Goal: Task Accomplishment & Management: Manage account settings

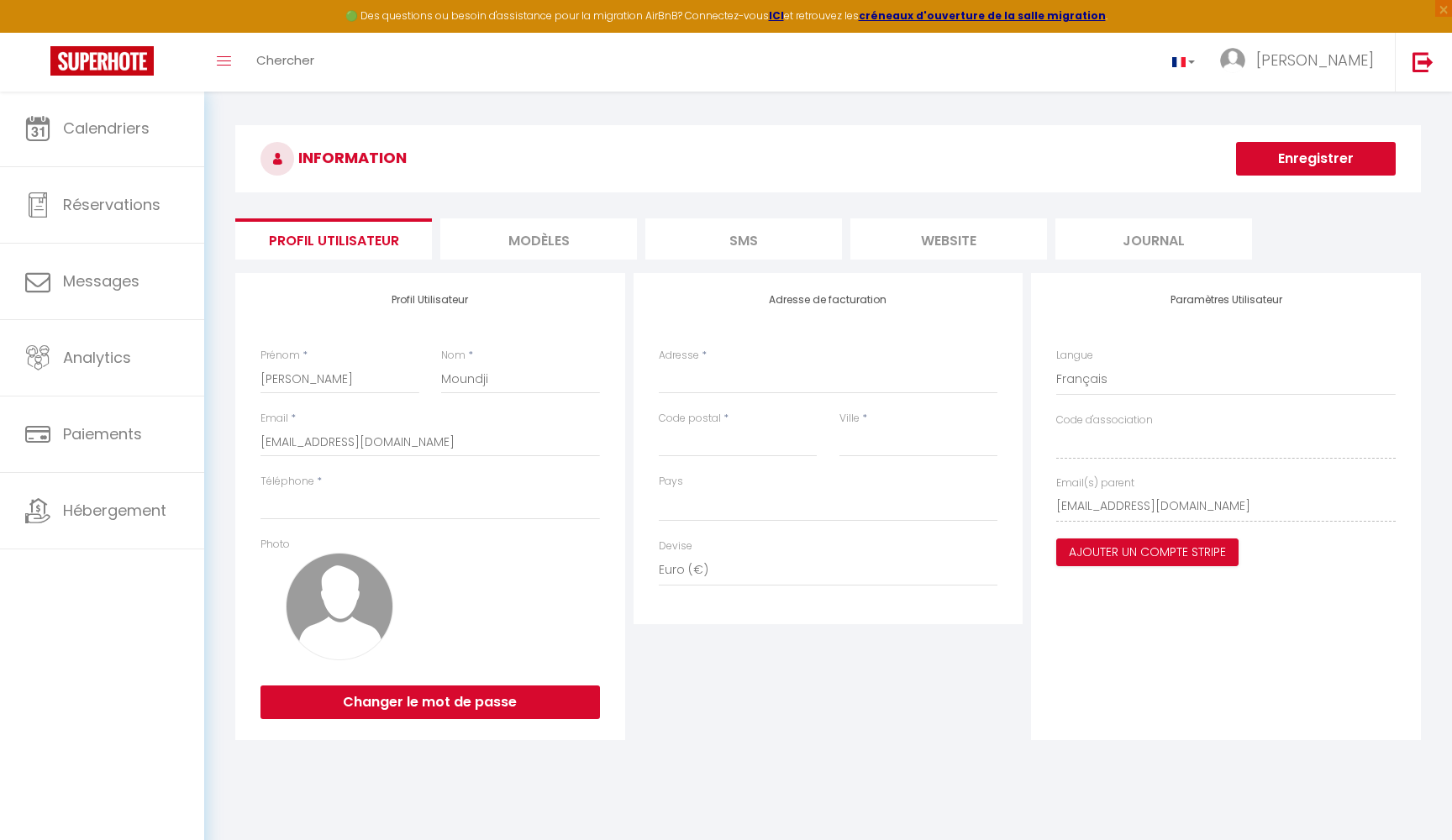
select select
select select "28"
select select "fr"
click at [1448, 13] on span "×" at bounding box center [1444, 9] width 17 height 17
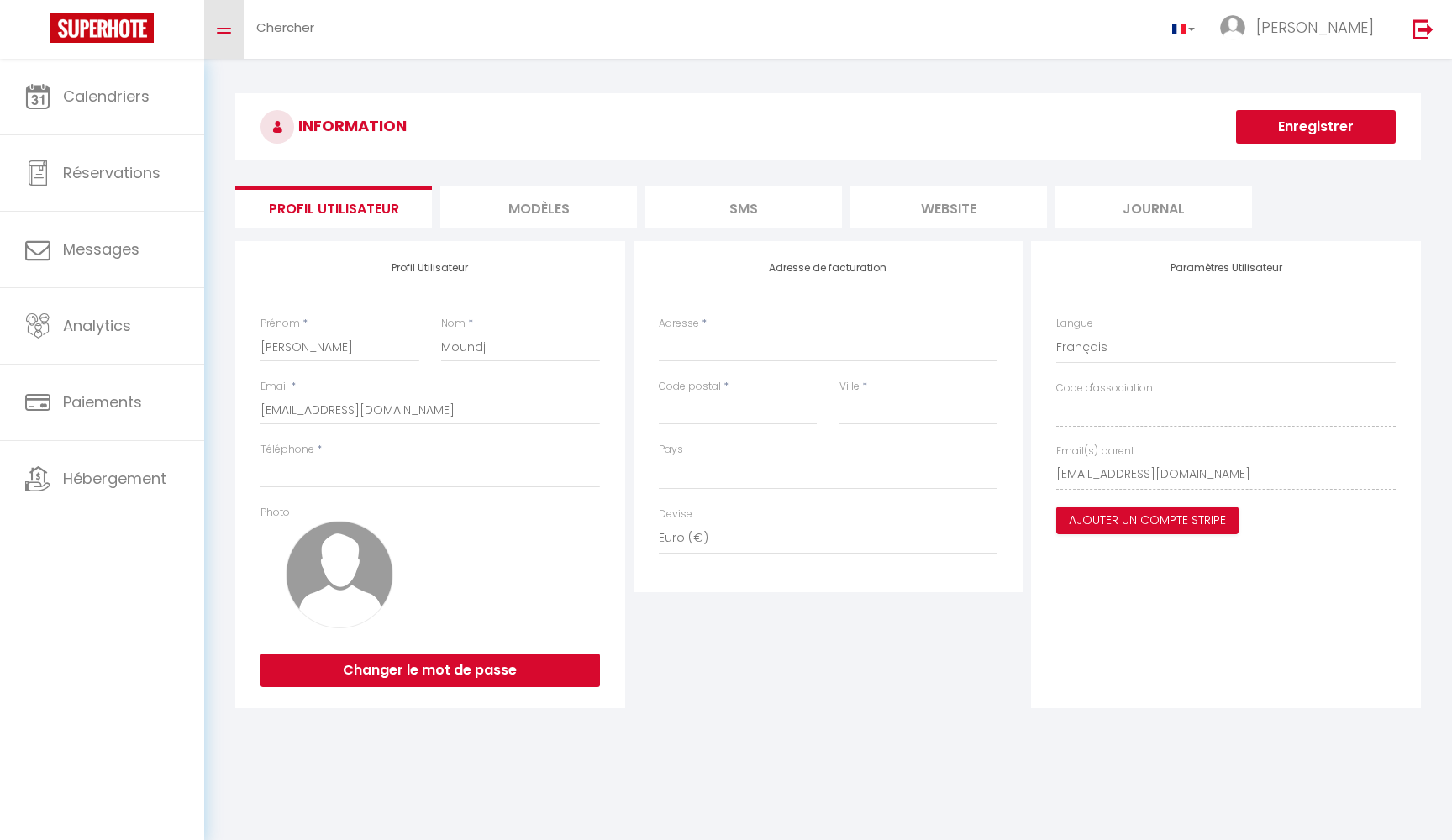
click at [218, 34] on link "Toggle menubar" at bounding box center [224, 29] width 40 height 58
click at [229, 31] on icon "Toggle menubar" at bounding box center [224, 28] width 15 height 10
click at [278, 37] on link "Chercher" at bounding box center [285, 29] width 83 height 58
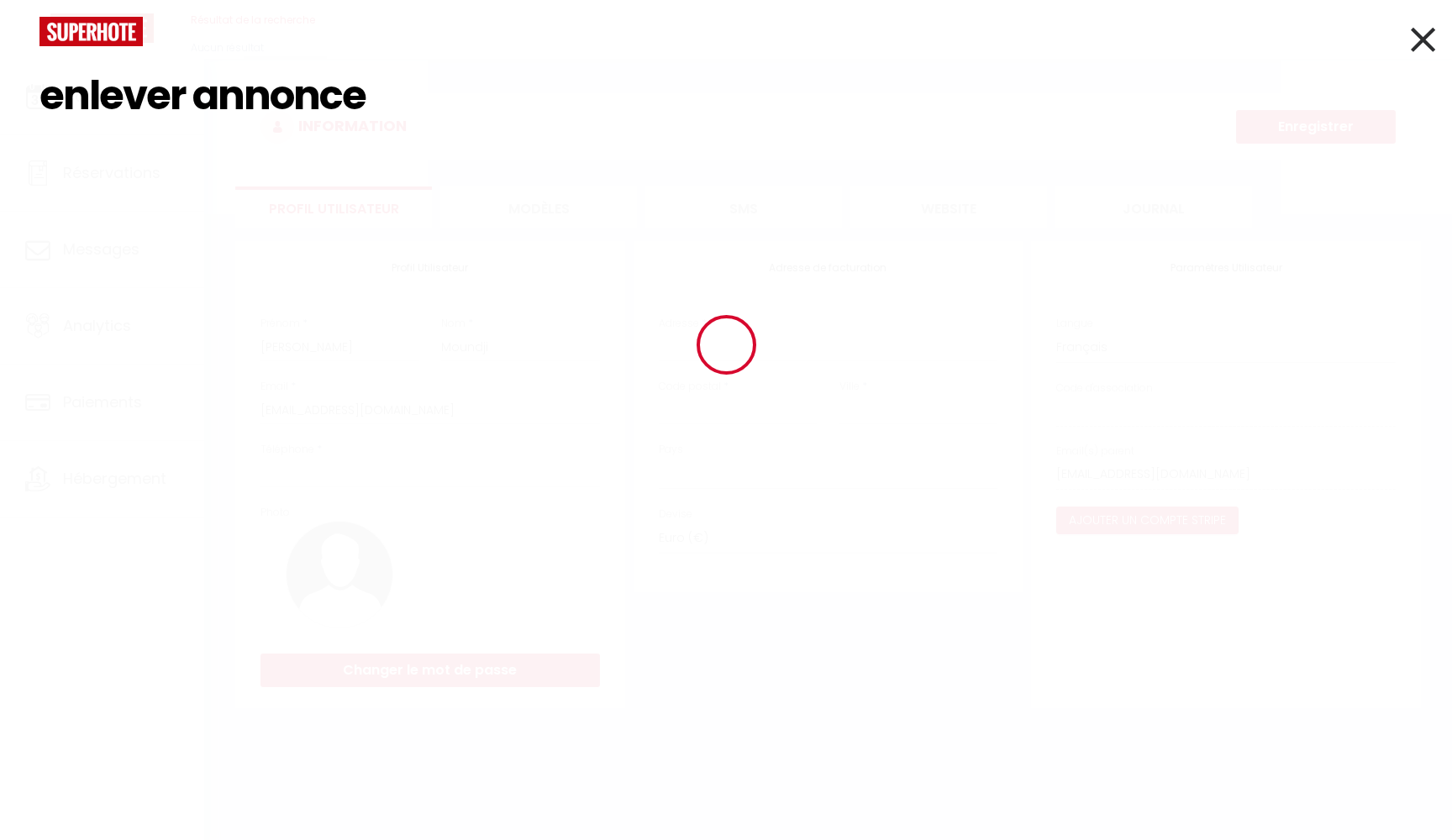
type input "enlever annonce"
click at [1437, 46] on div "enlever annonce Résultat de la recherche Id Appart Voyageur Checkin Checkout Nu…" at bounding box center [726, 420] width 1452 height 840
click at [1420, 41] on icon at bounding box center [1423, 39] width 24 height 42
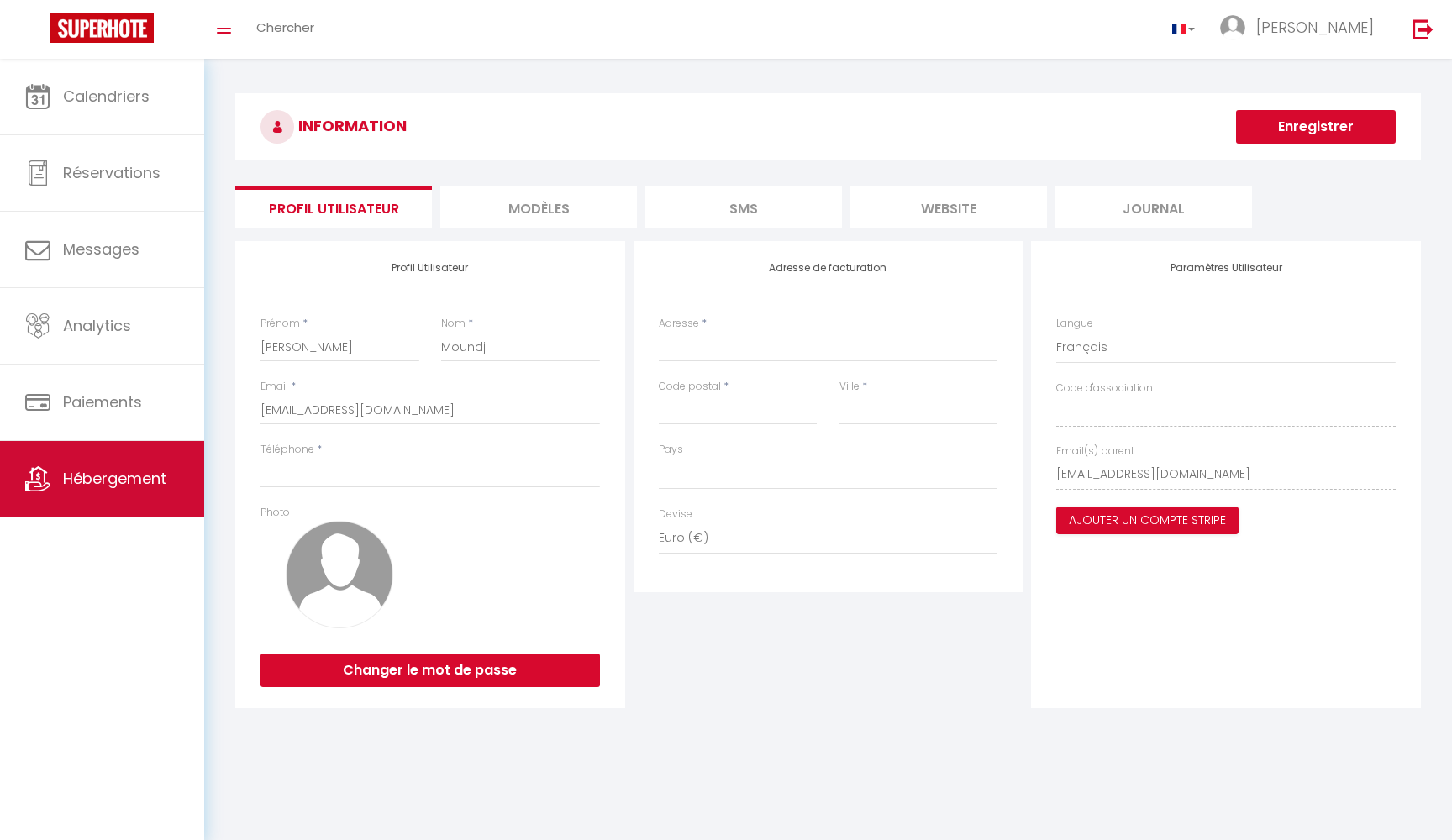
click at [55, 478] on link "Hébergement" at bounding box center [102, 479] width 204 height 76
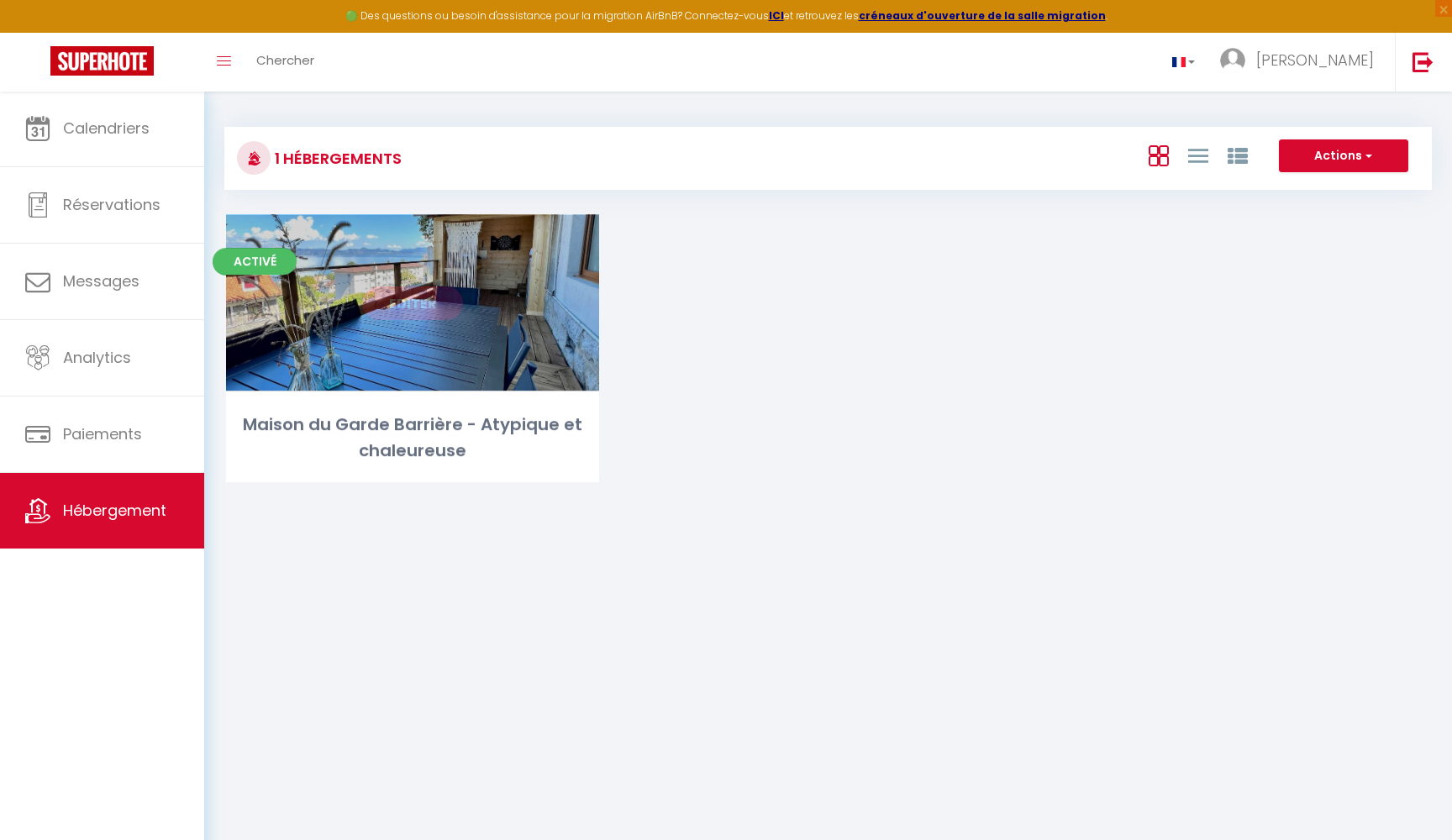
click at [403, 297] on link "Editer" at bounding box center [412, 303] width 101 height 34
click at [410, 304] on link "Editer" at bounding box center [412, 303] width 101 height 34
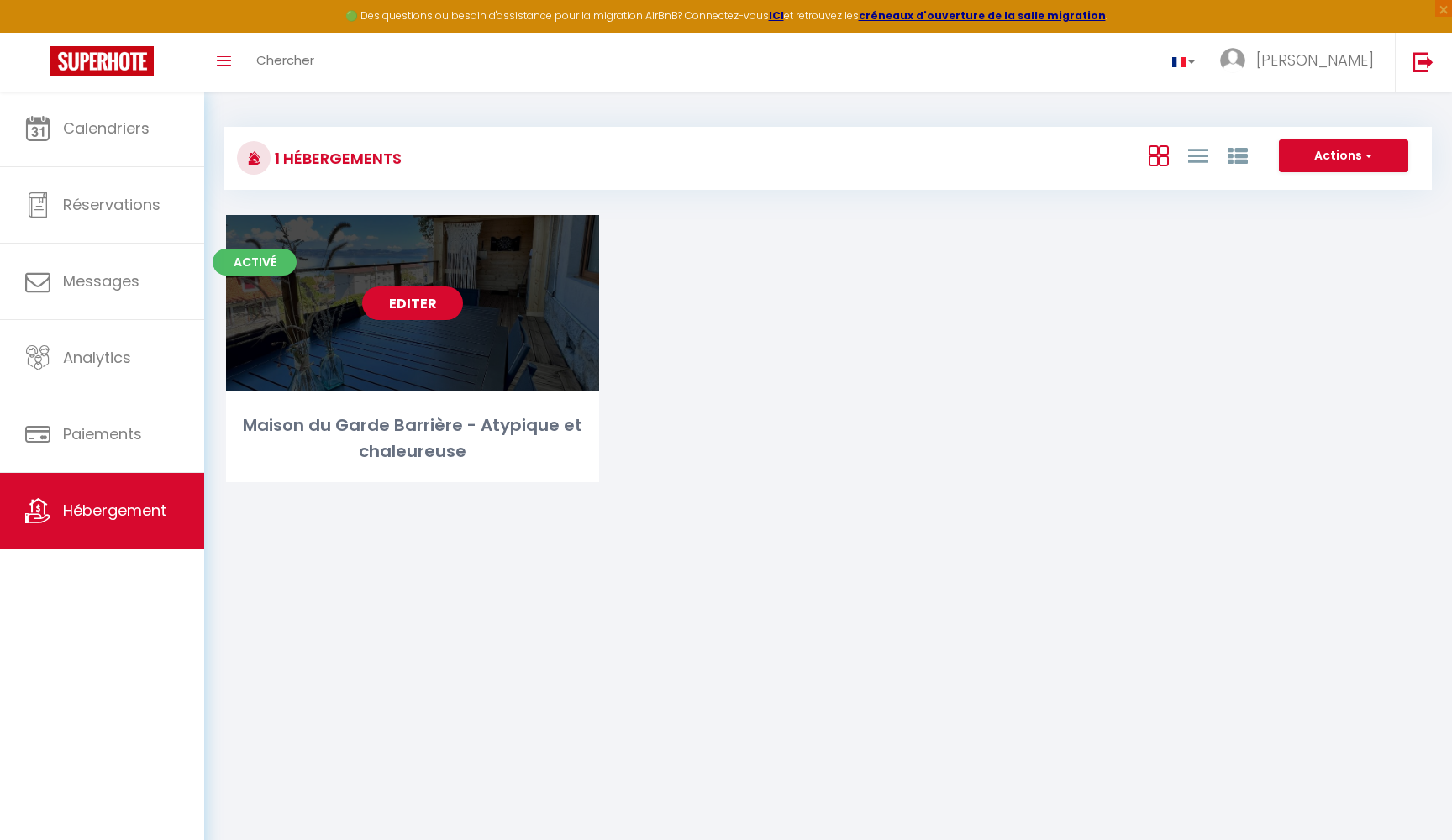
click at [410, 304] on link "Editer" at bounding box center [412, 303] width 101 height 34
select select "3"
select select "2"
select select "1"
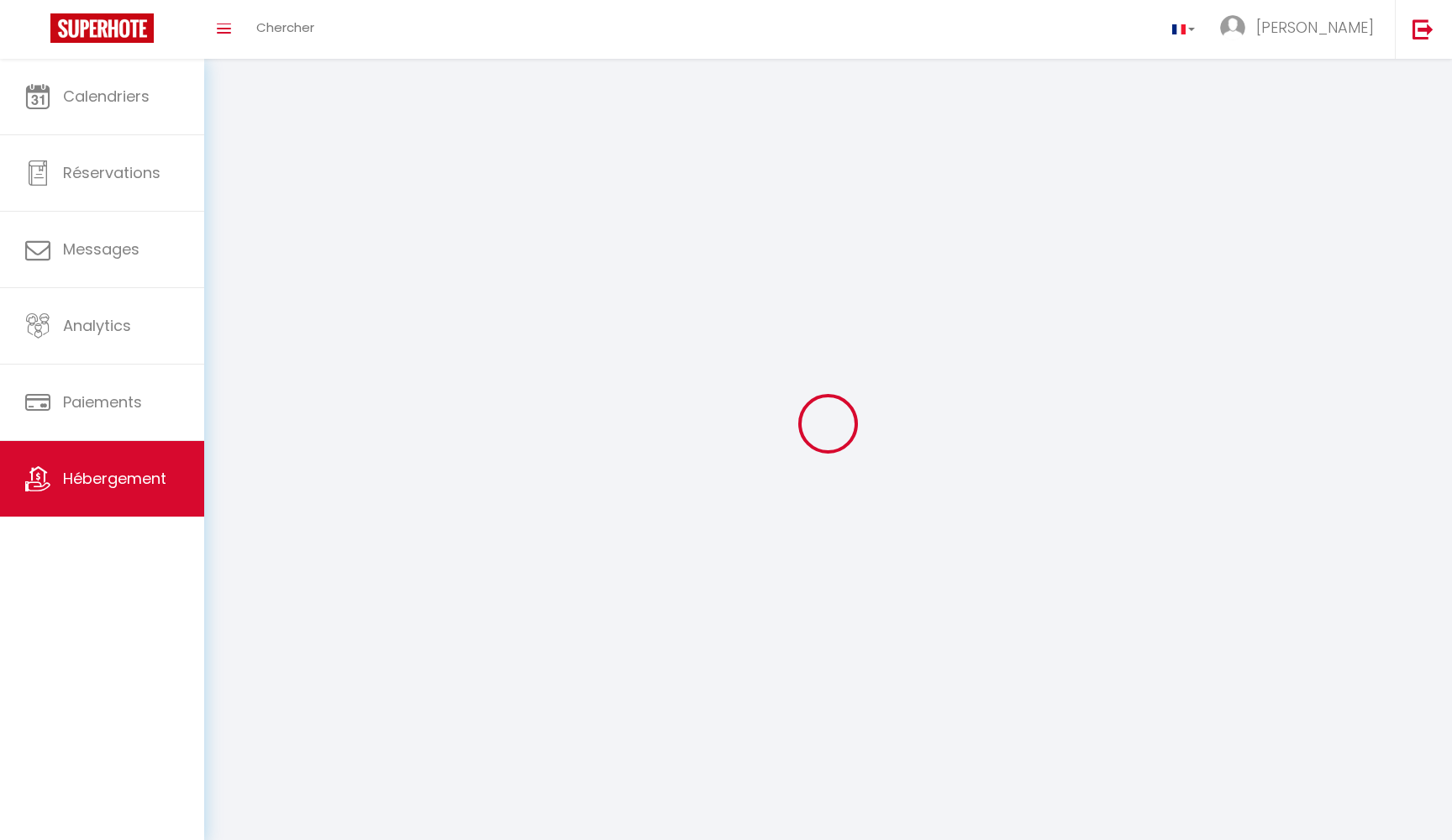
select select
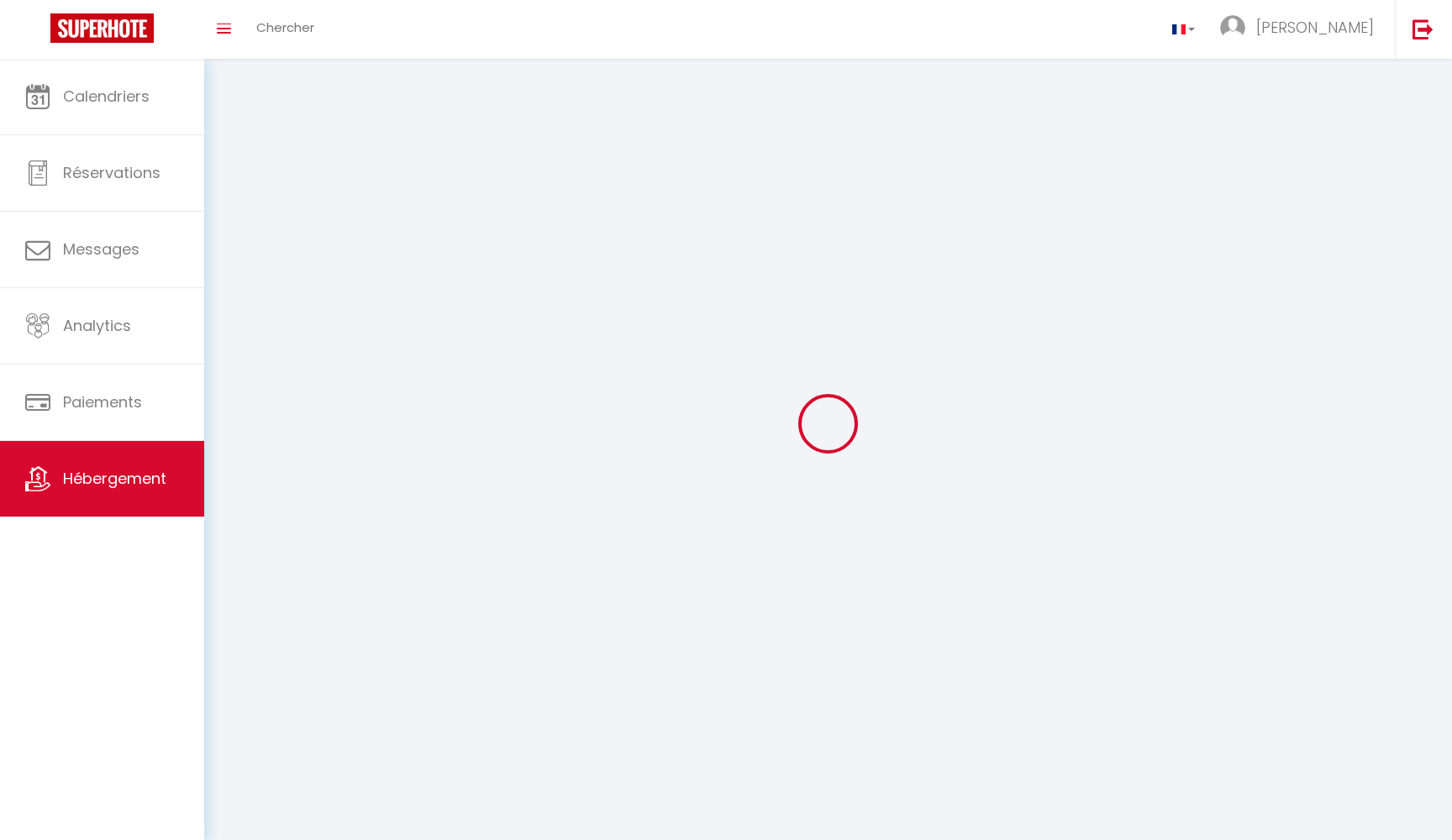
select select
checkbox input "false"
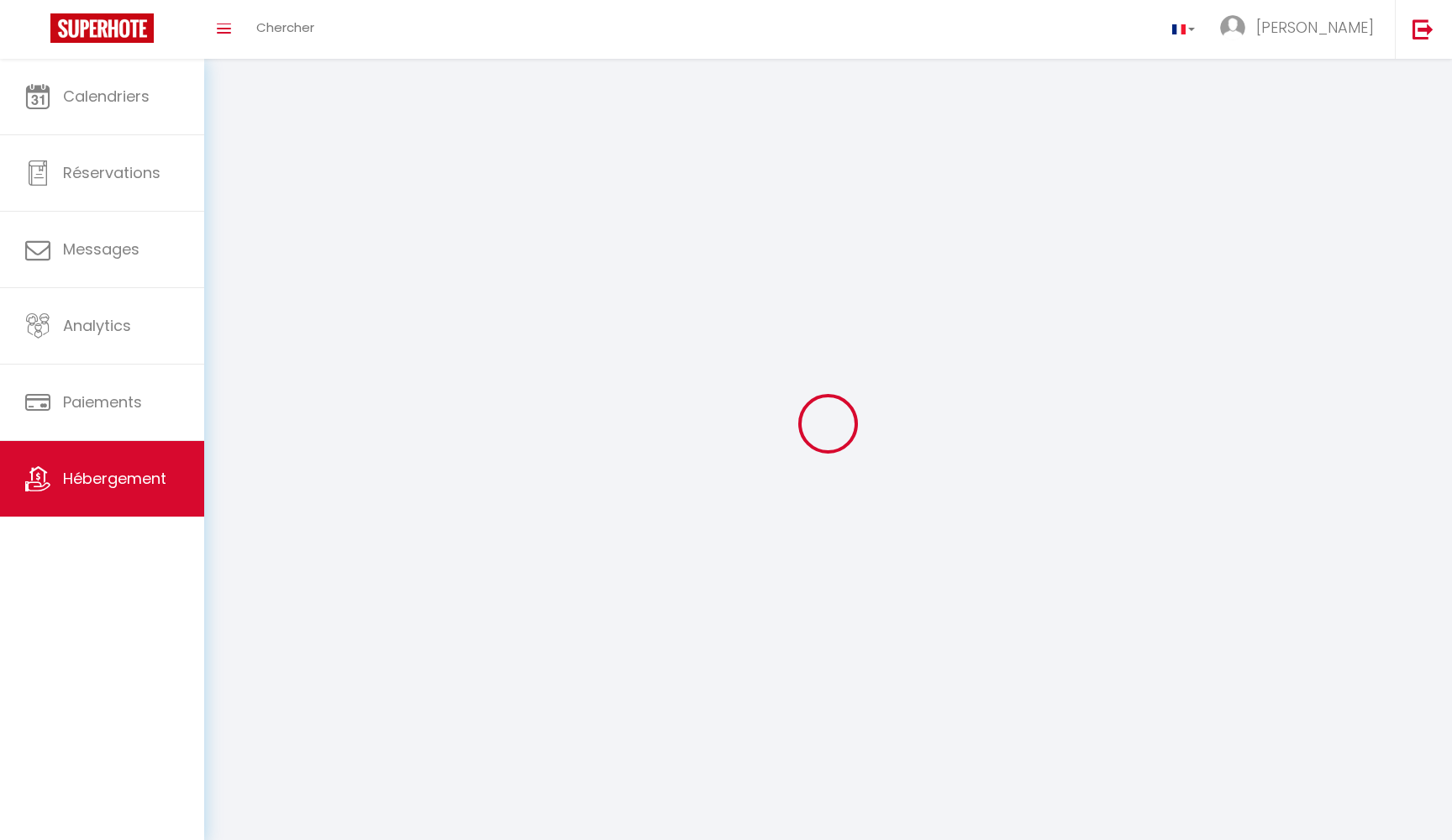
checkbox input "false"
select select
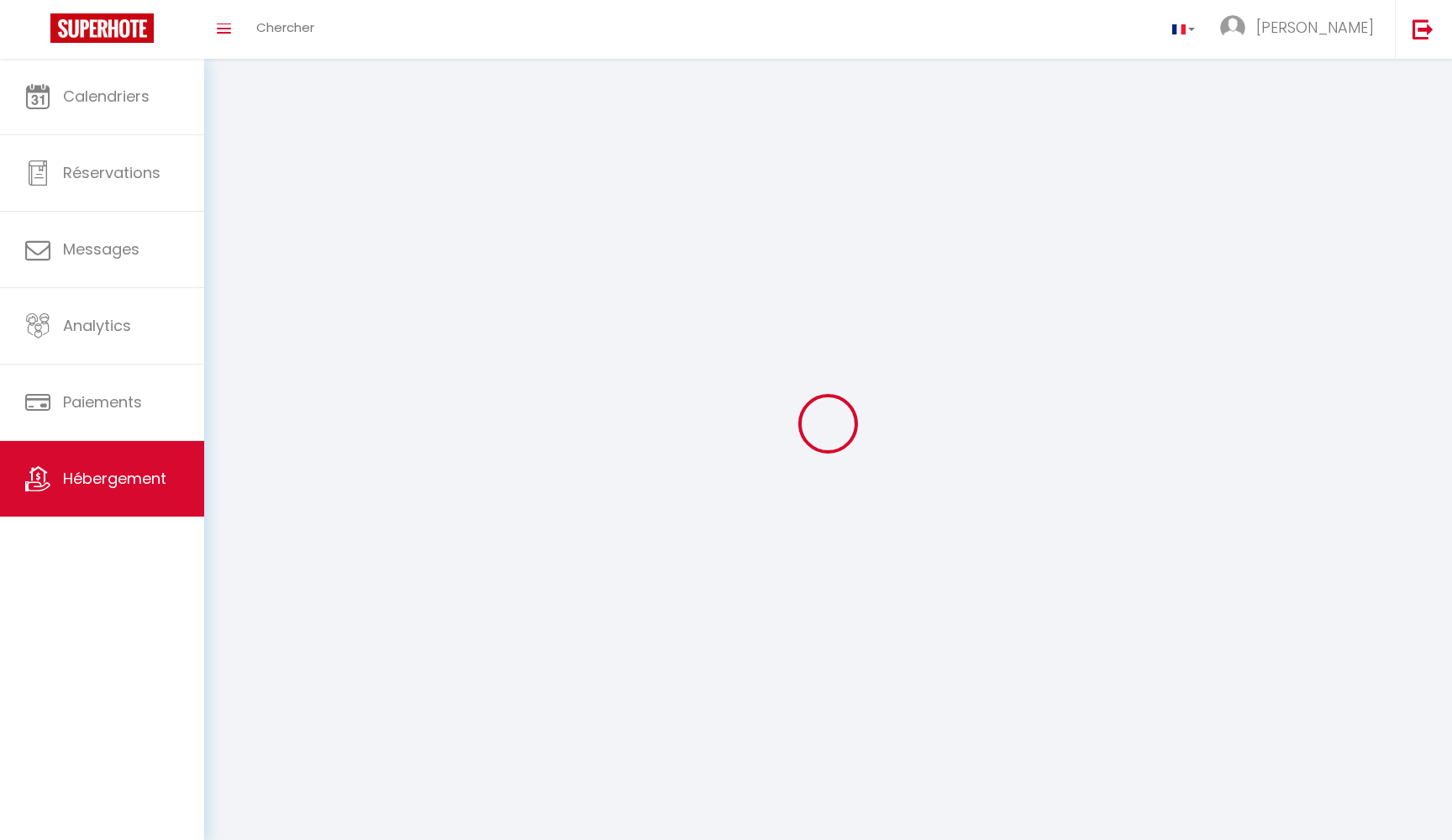
select select
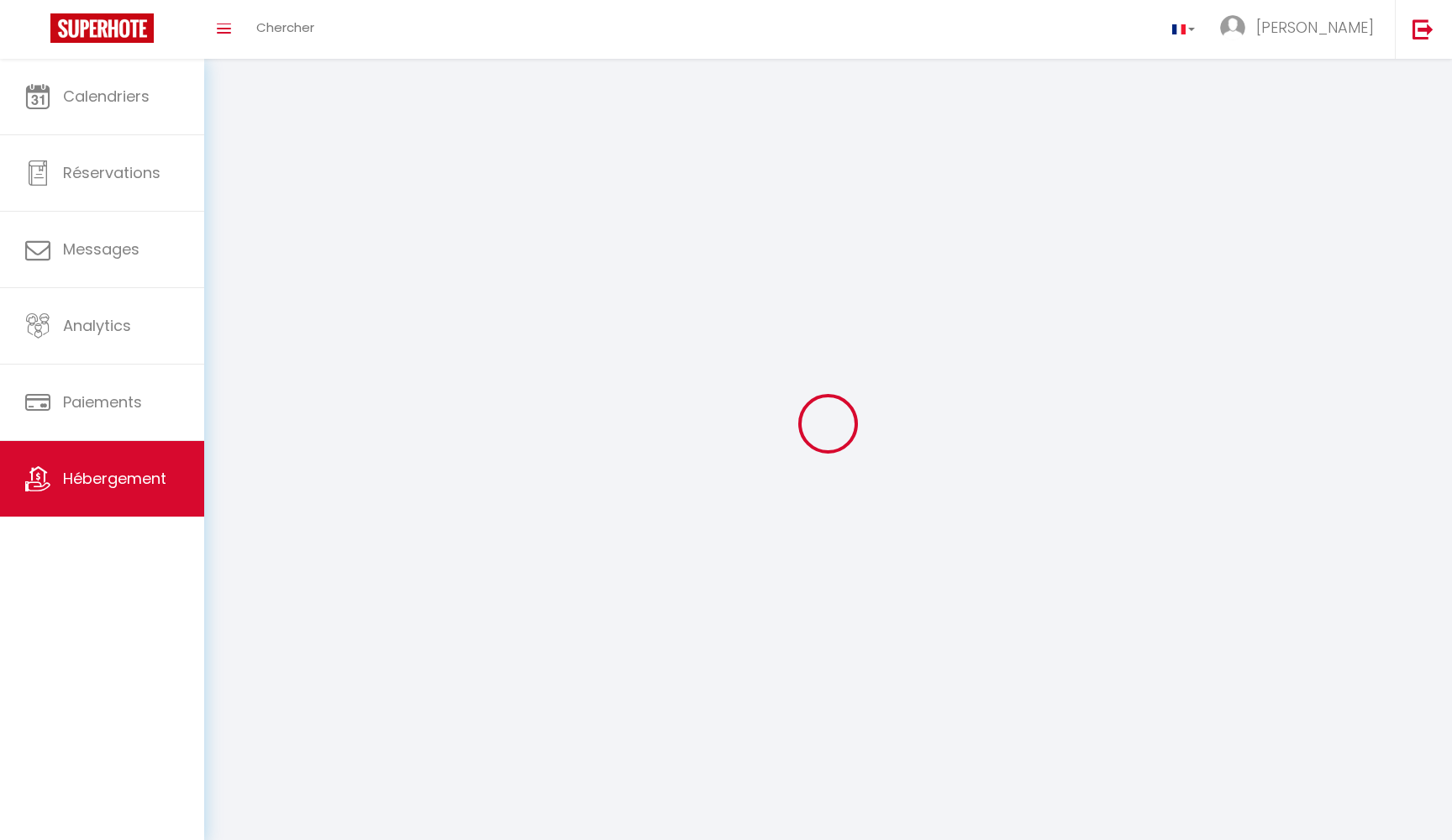
select select
checkbox input "false"
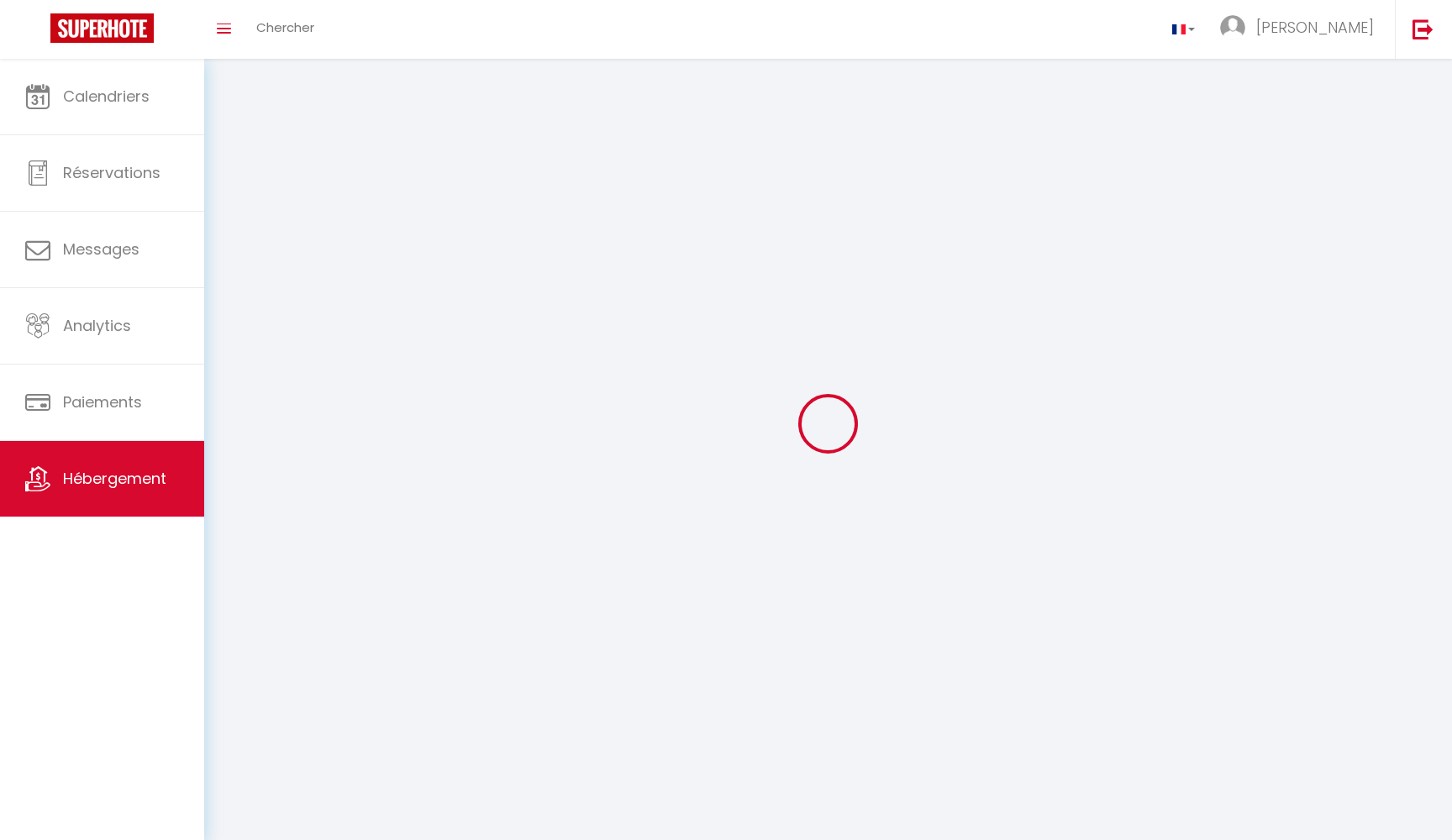
select select
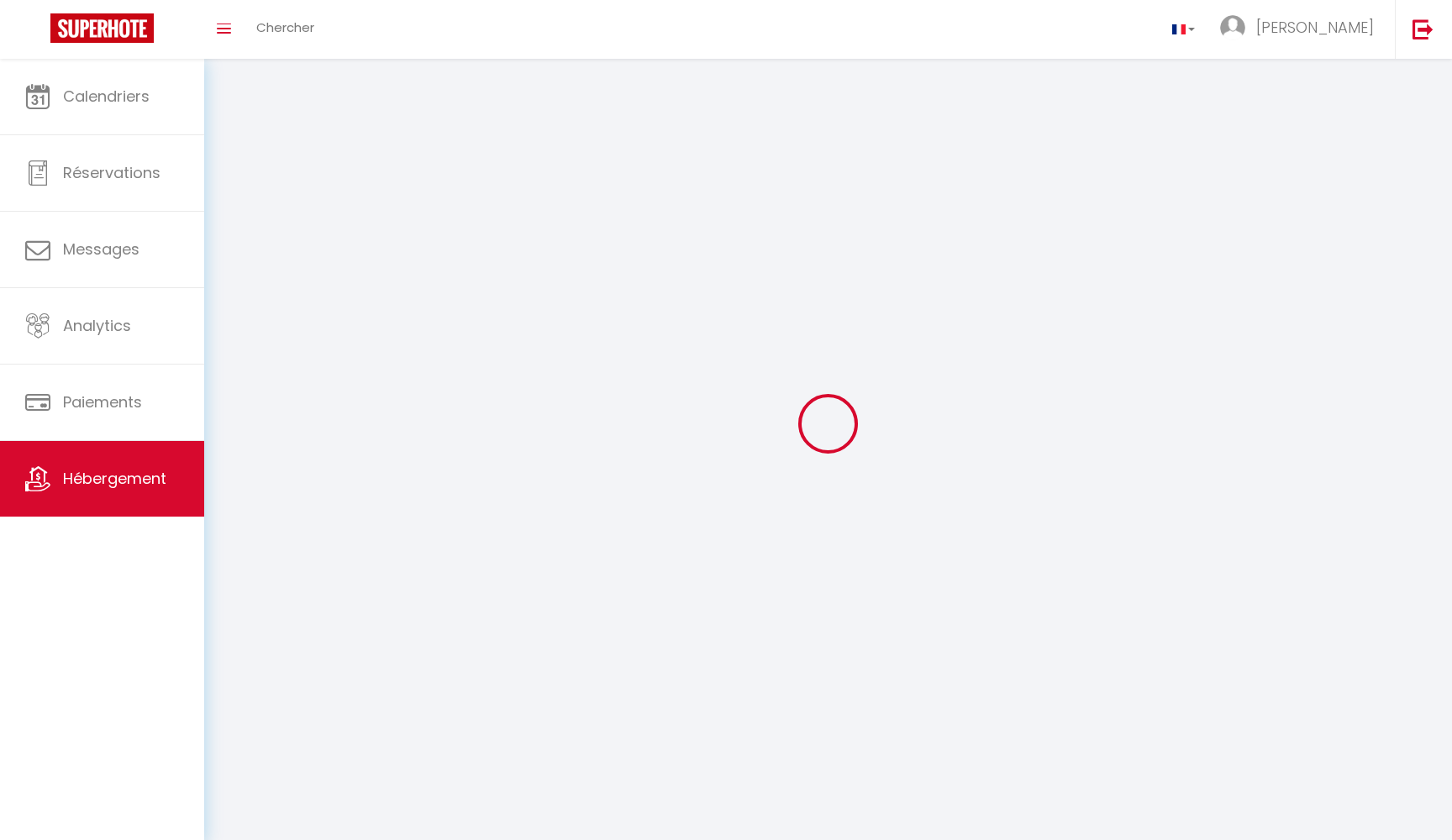
select select
checkbox input "false"
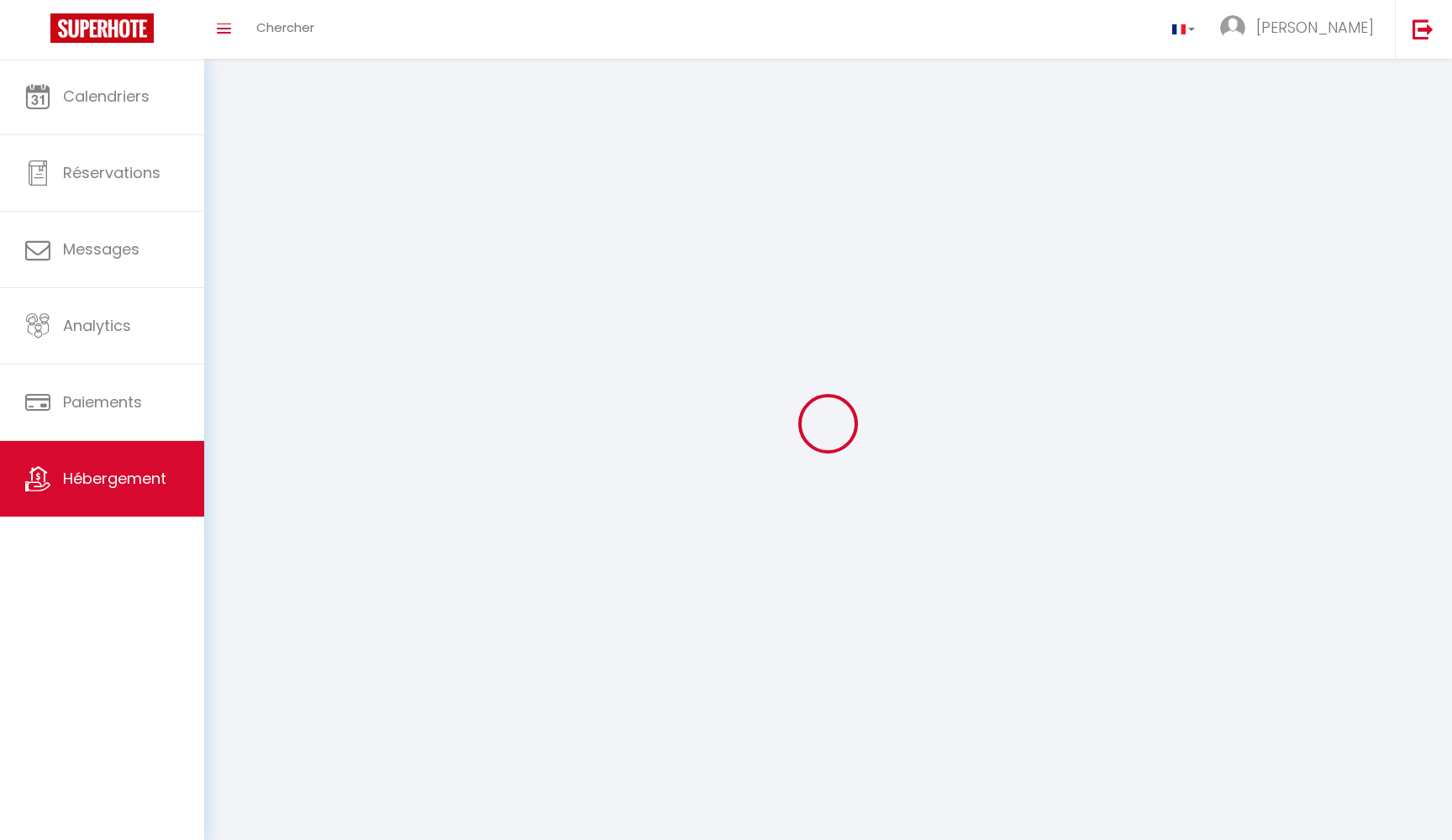
checkbox input "false"
select select
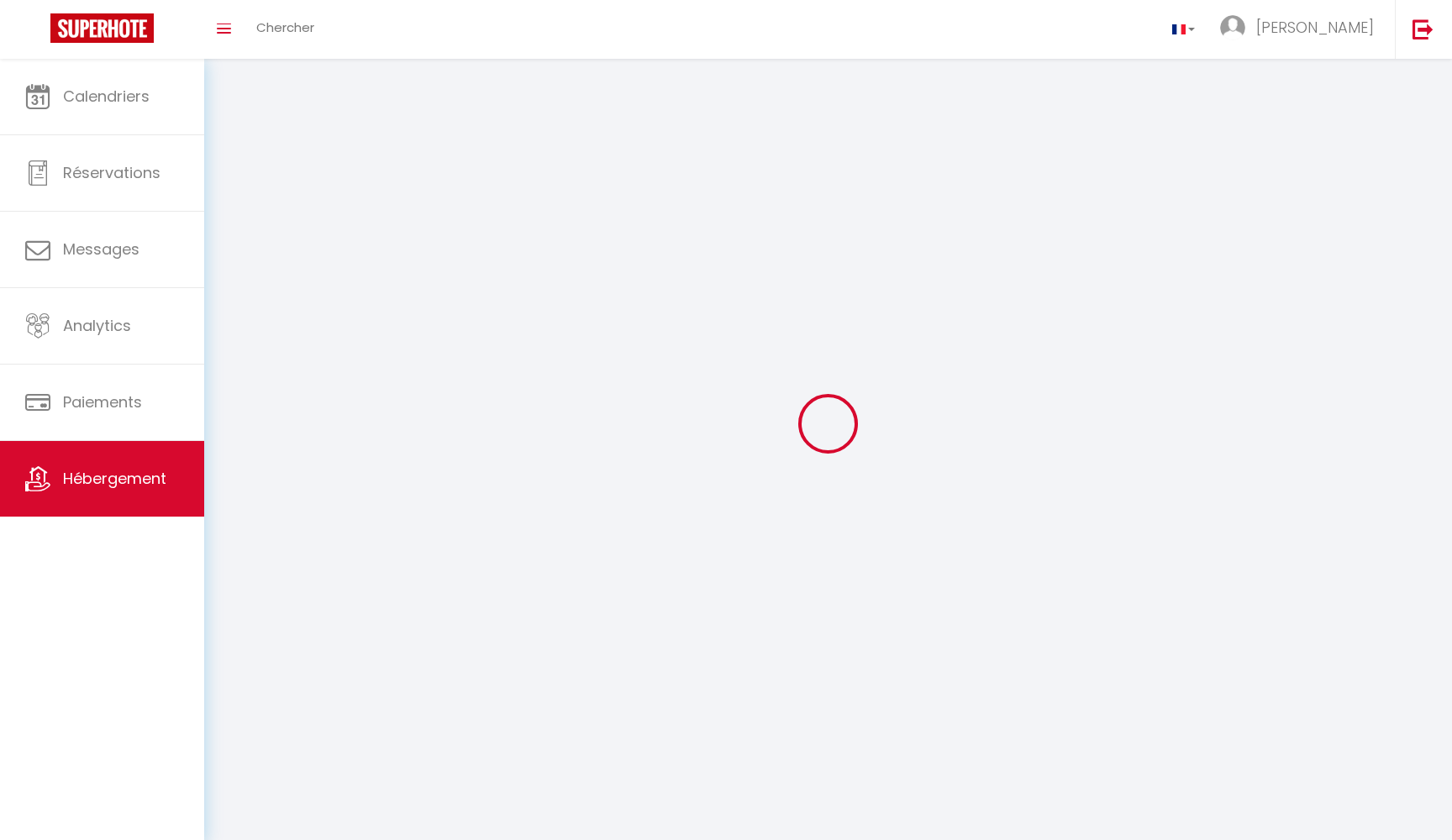
select select
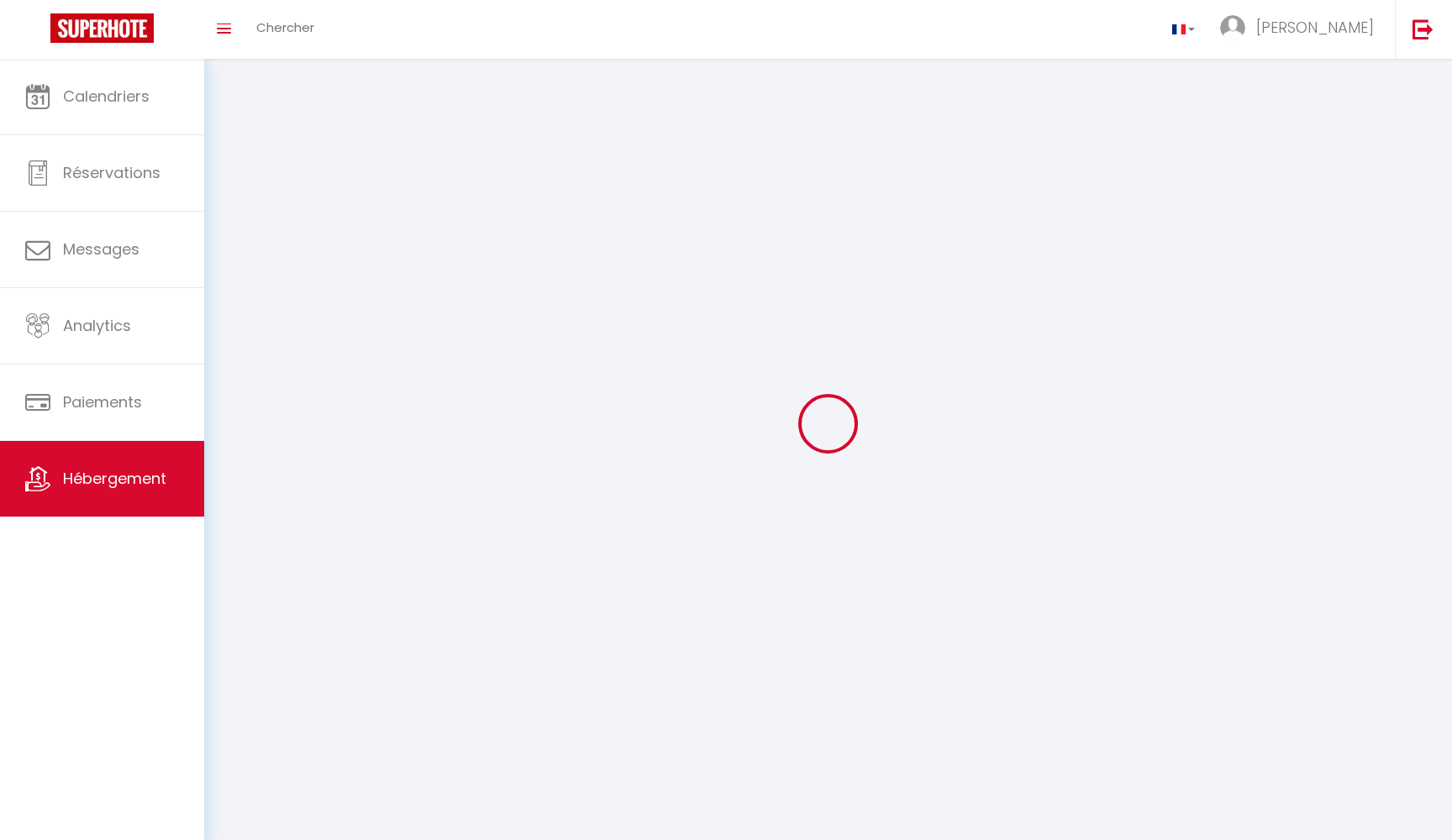
checkbox input "false"
select select
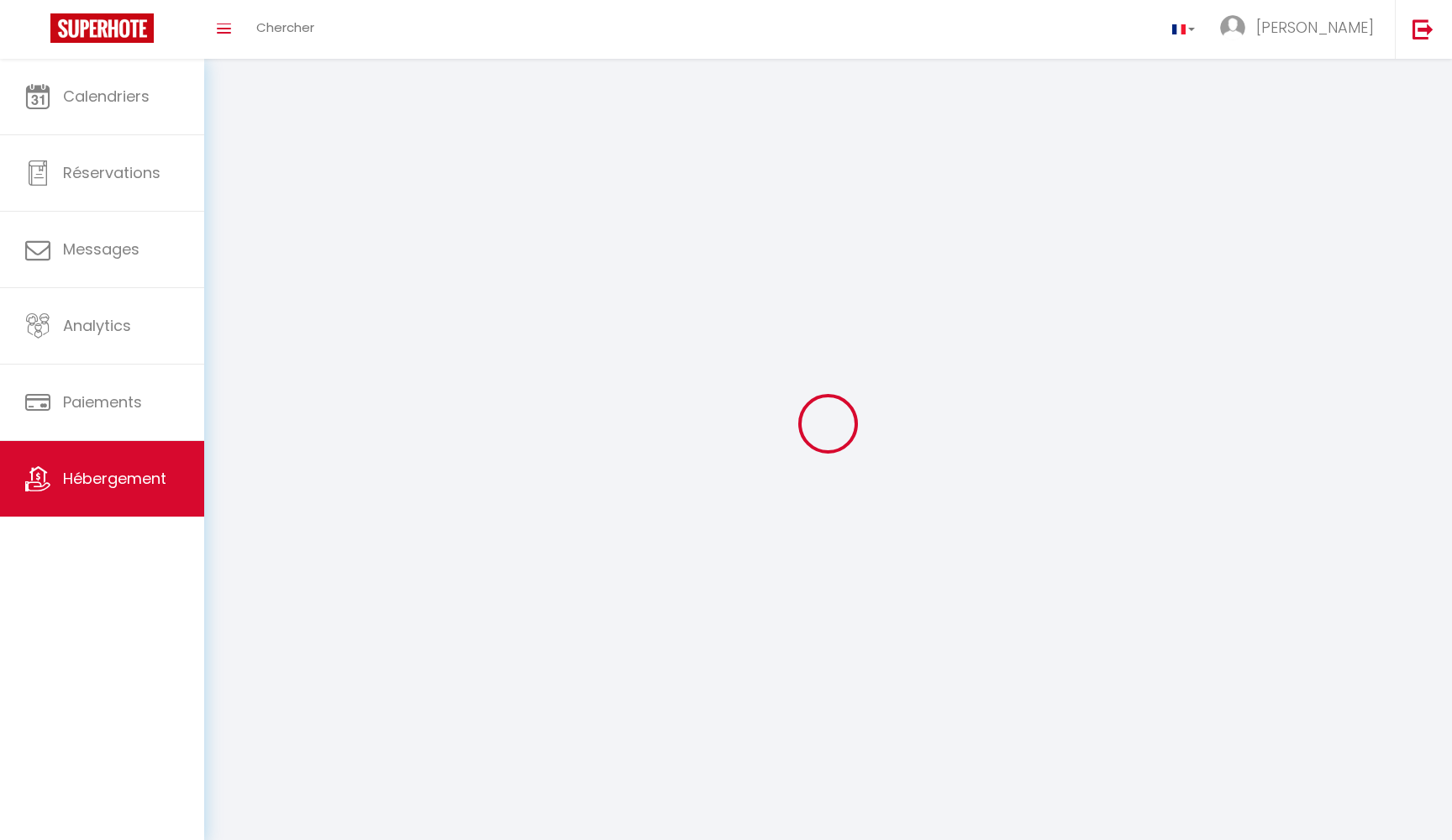
select select
select select "28"
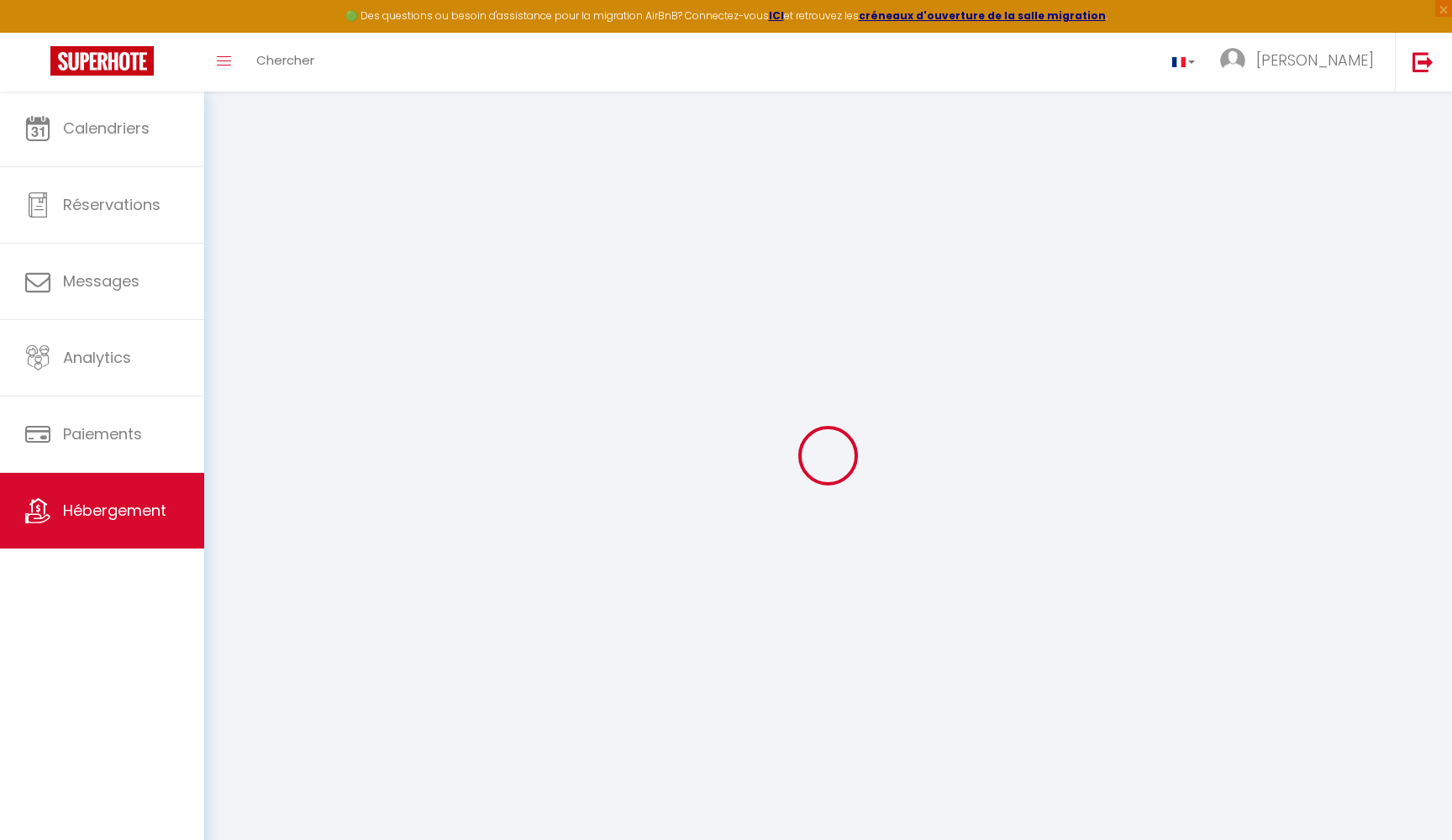
select select
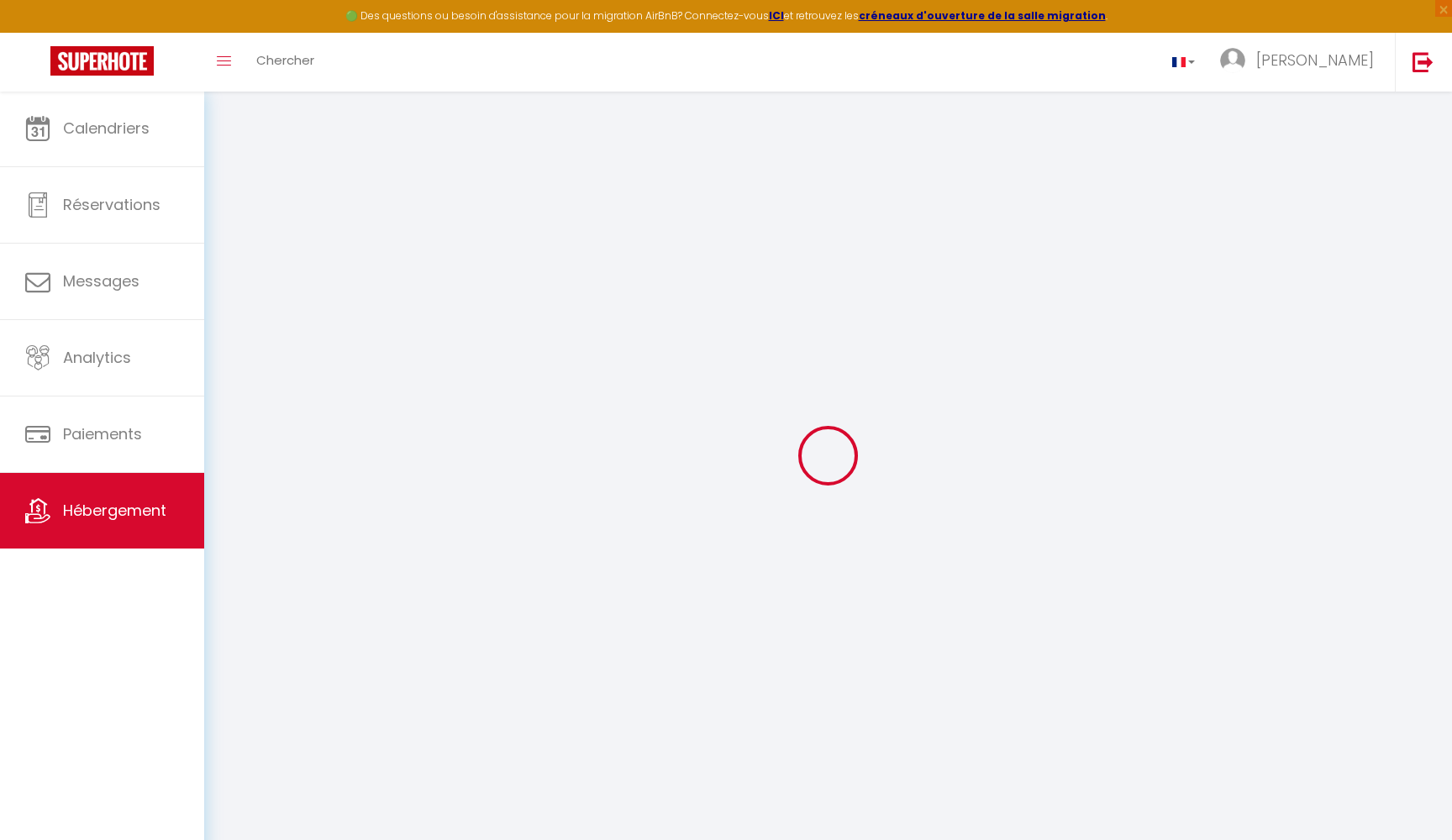
select select
checkbox input "false"
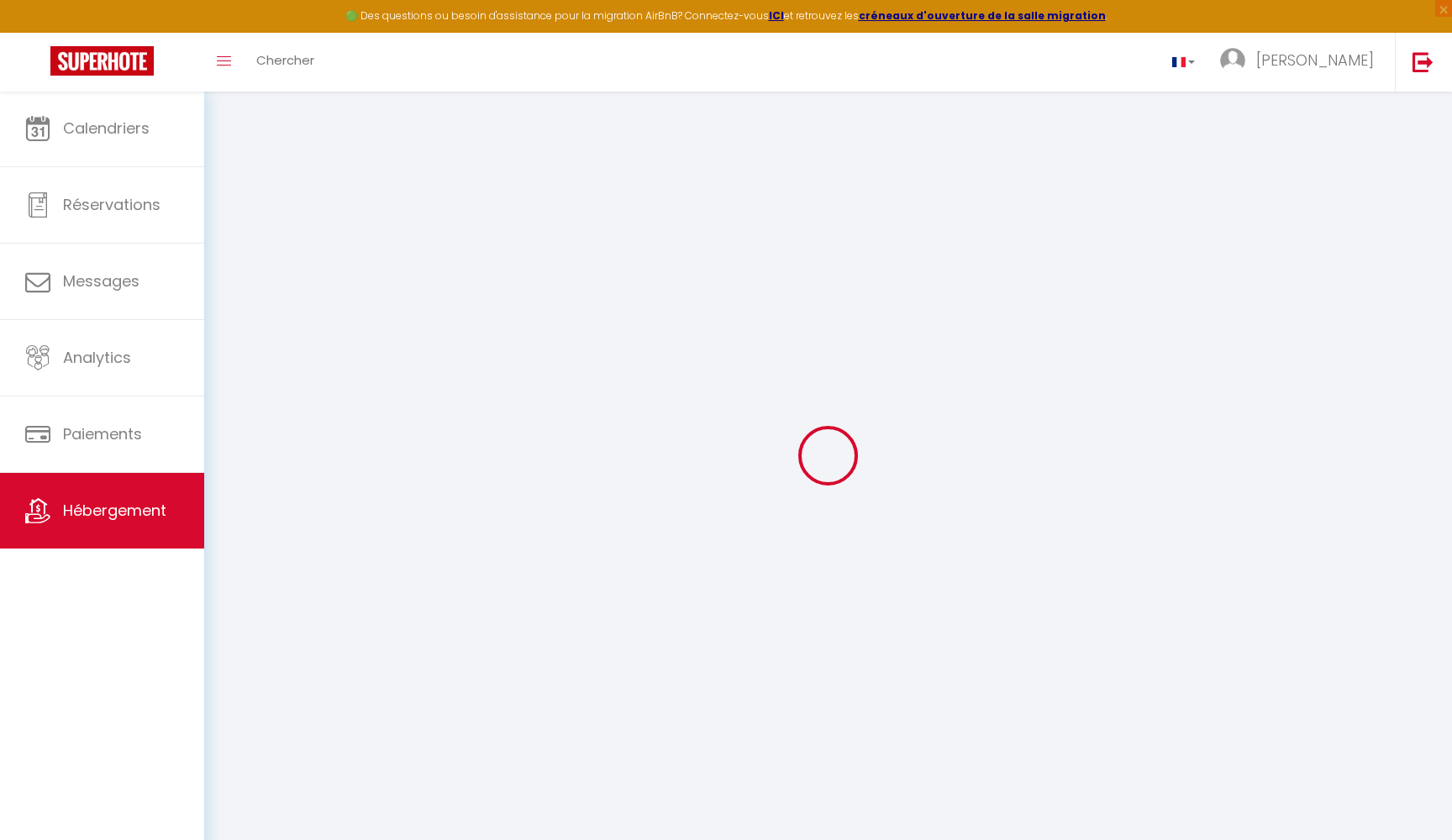
select select
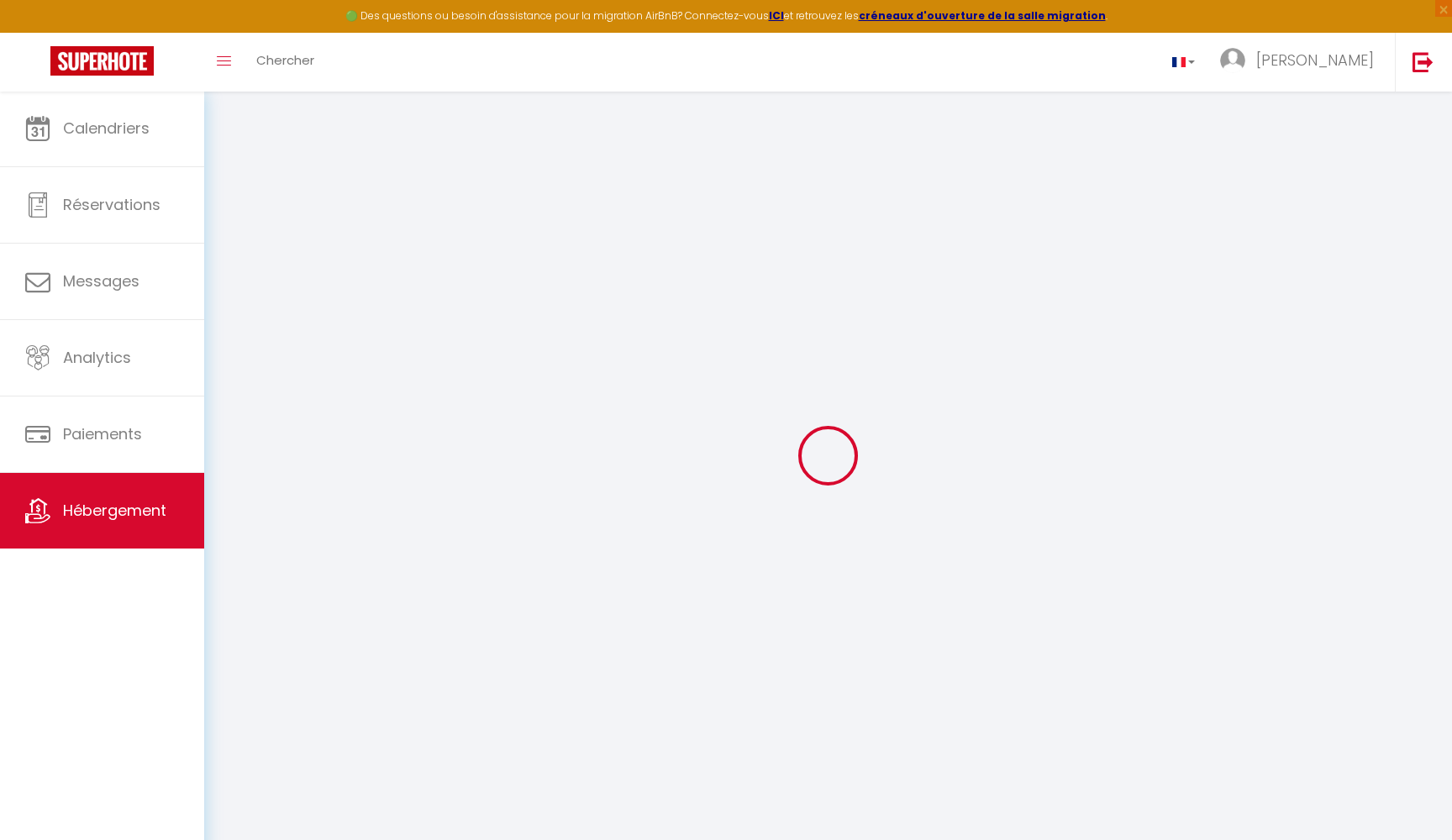
select select
checkbox input "false"
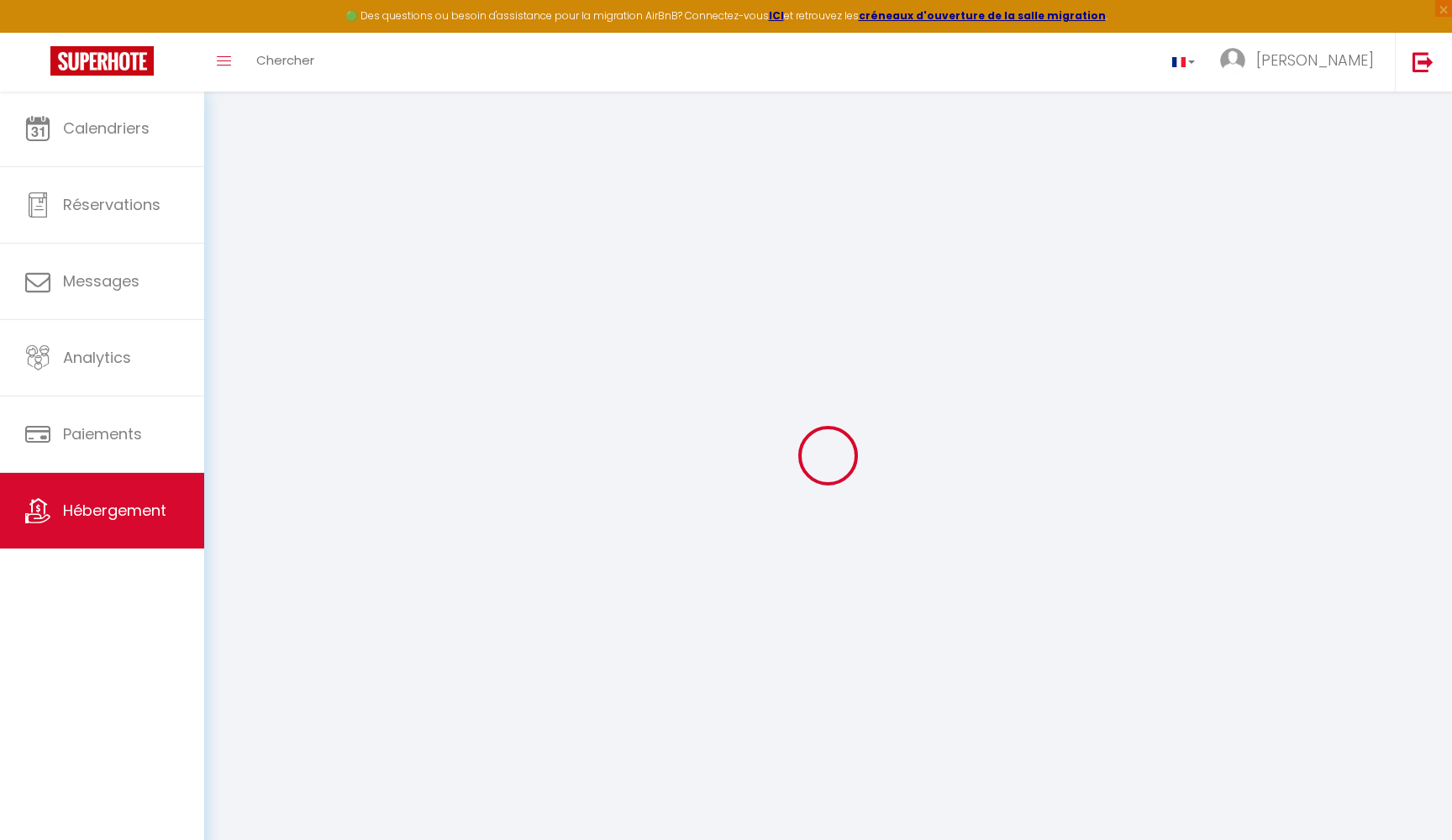
checkbox input "false"
select select
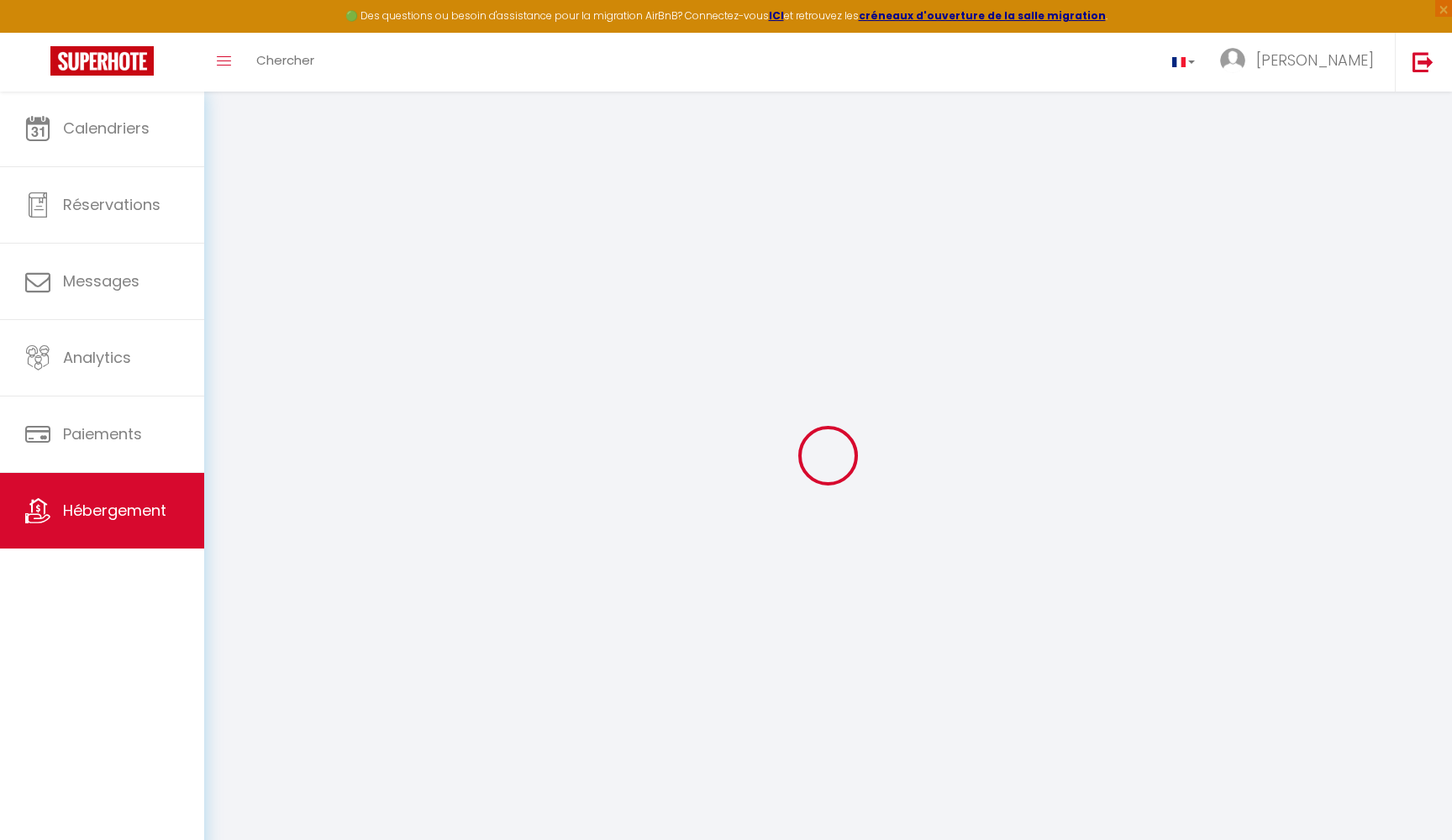
select select
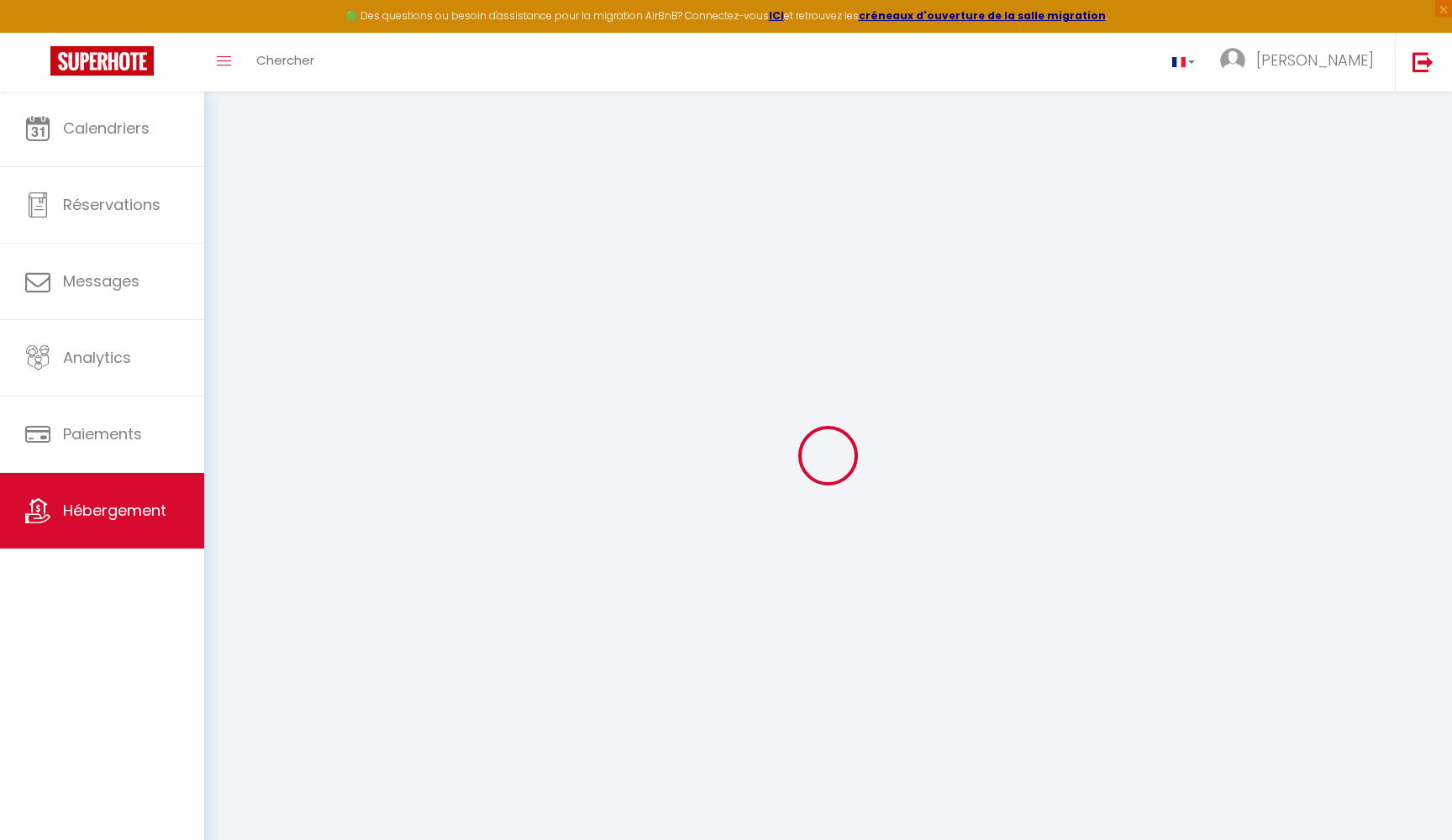
checkbox input "false"
select select
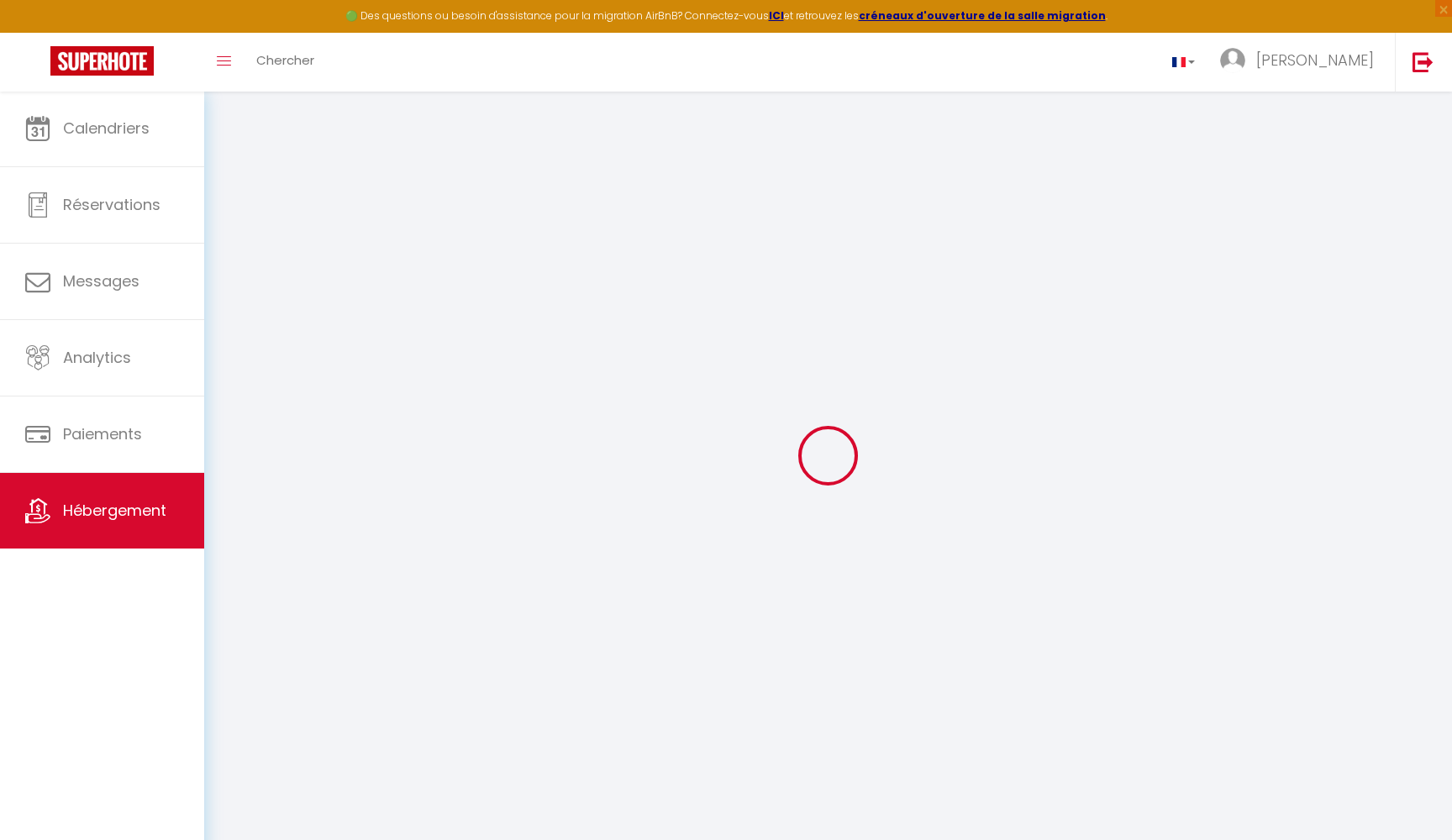
select select
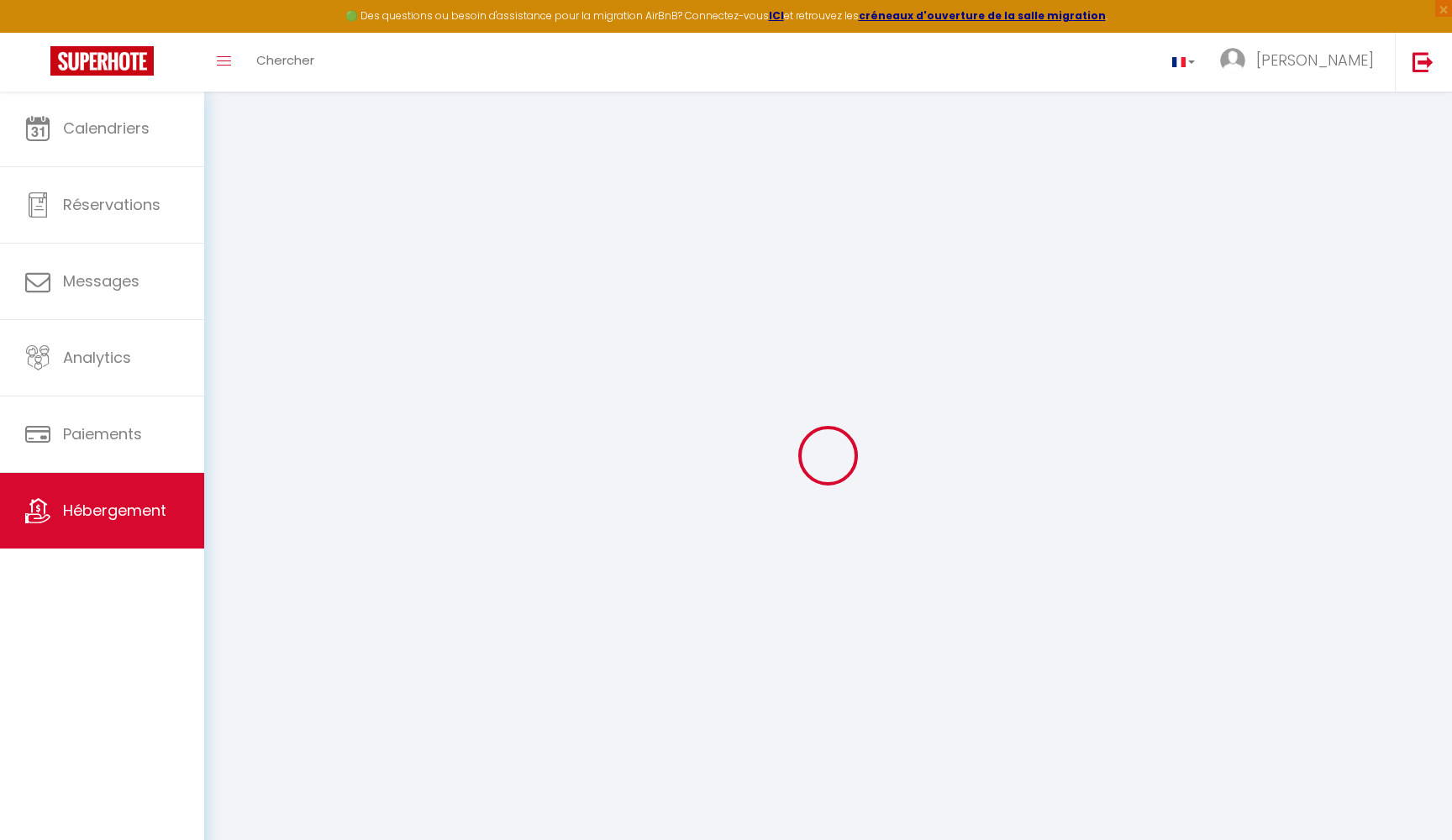
select select
checkbox input "false"
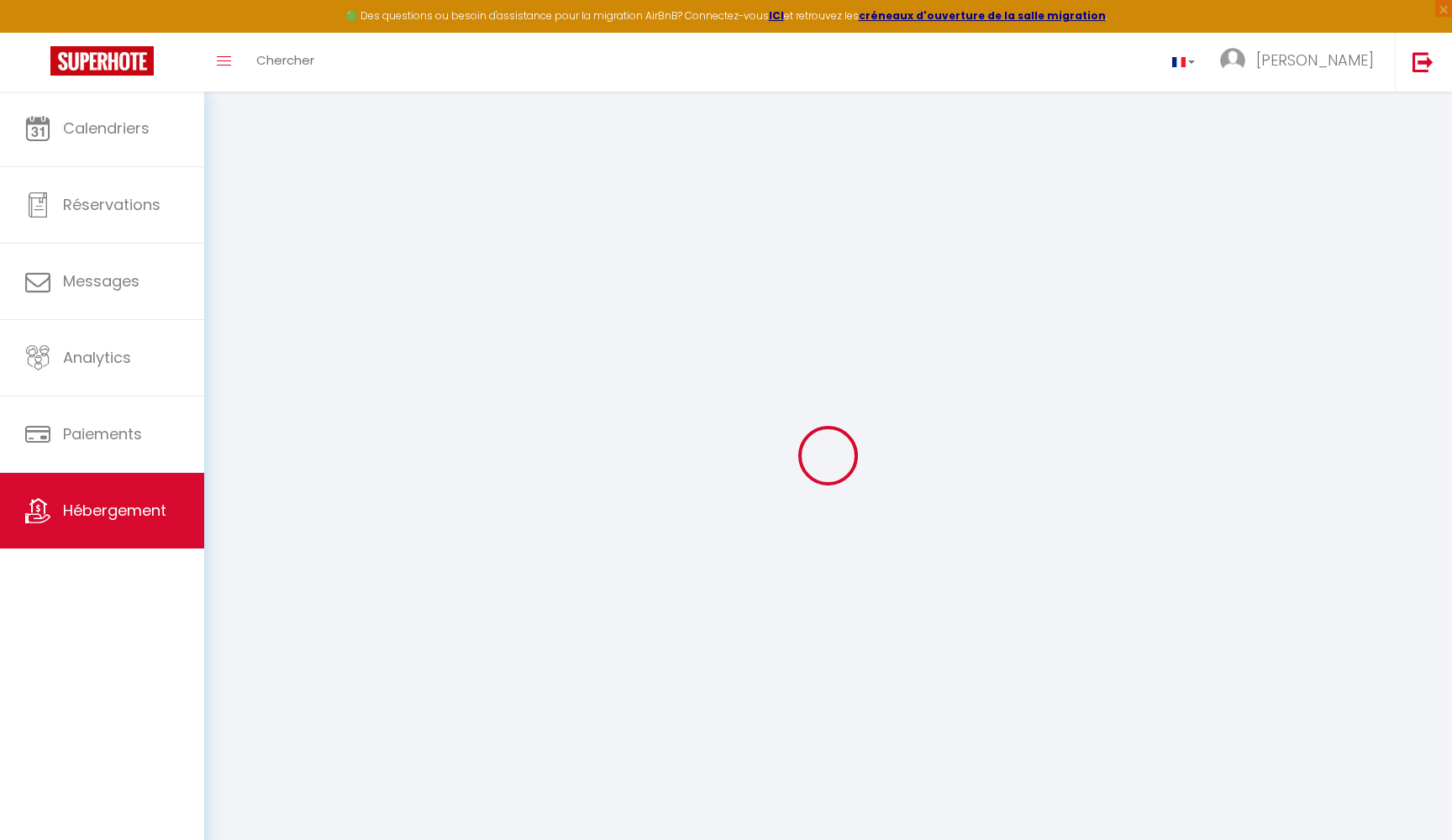
checkbox input "false"
select select
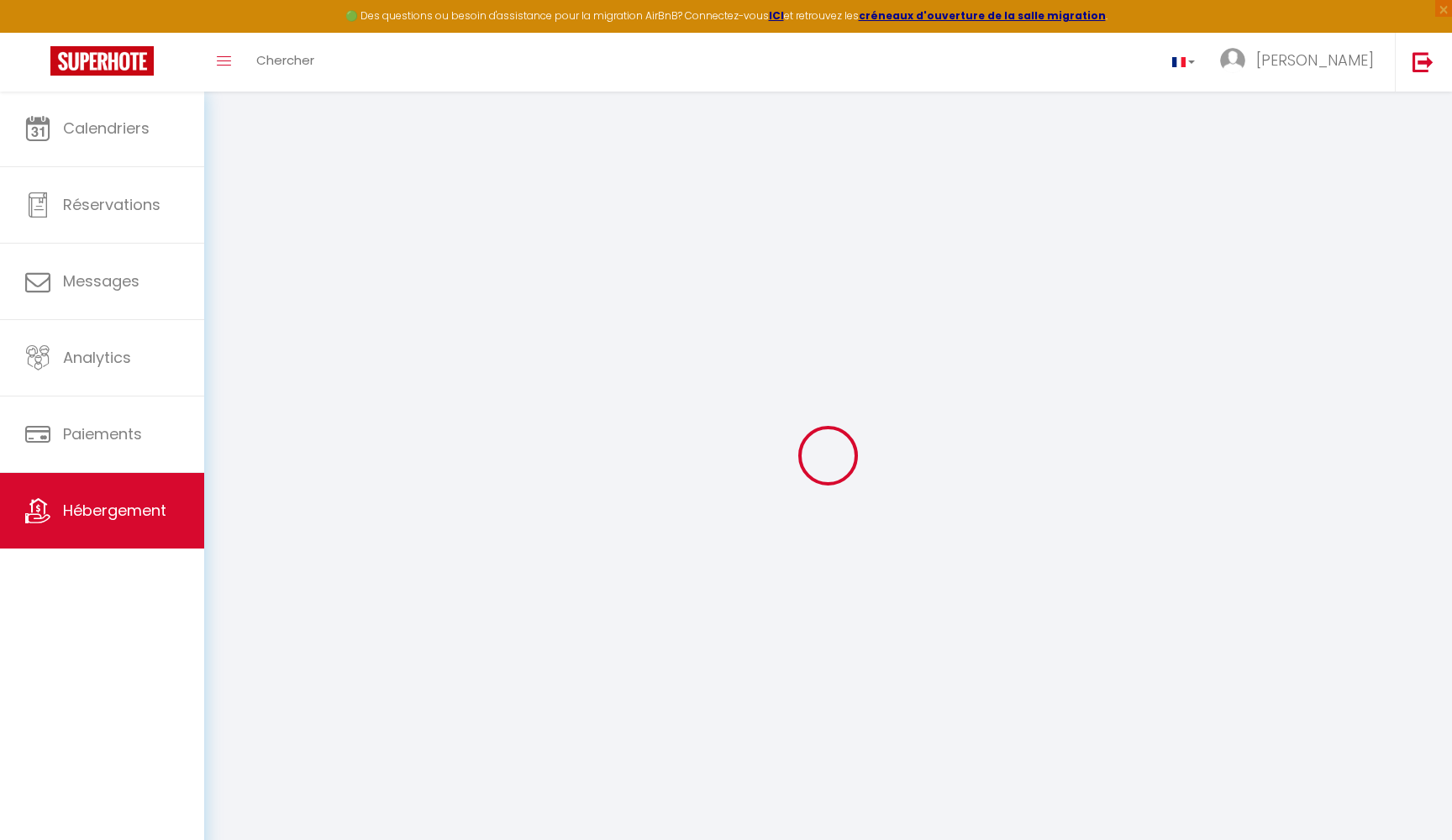
select select
checkbox input "false"
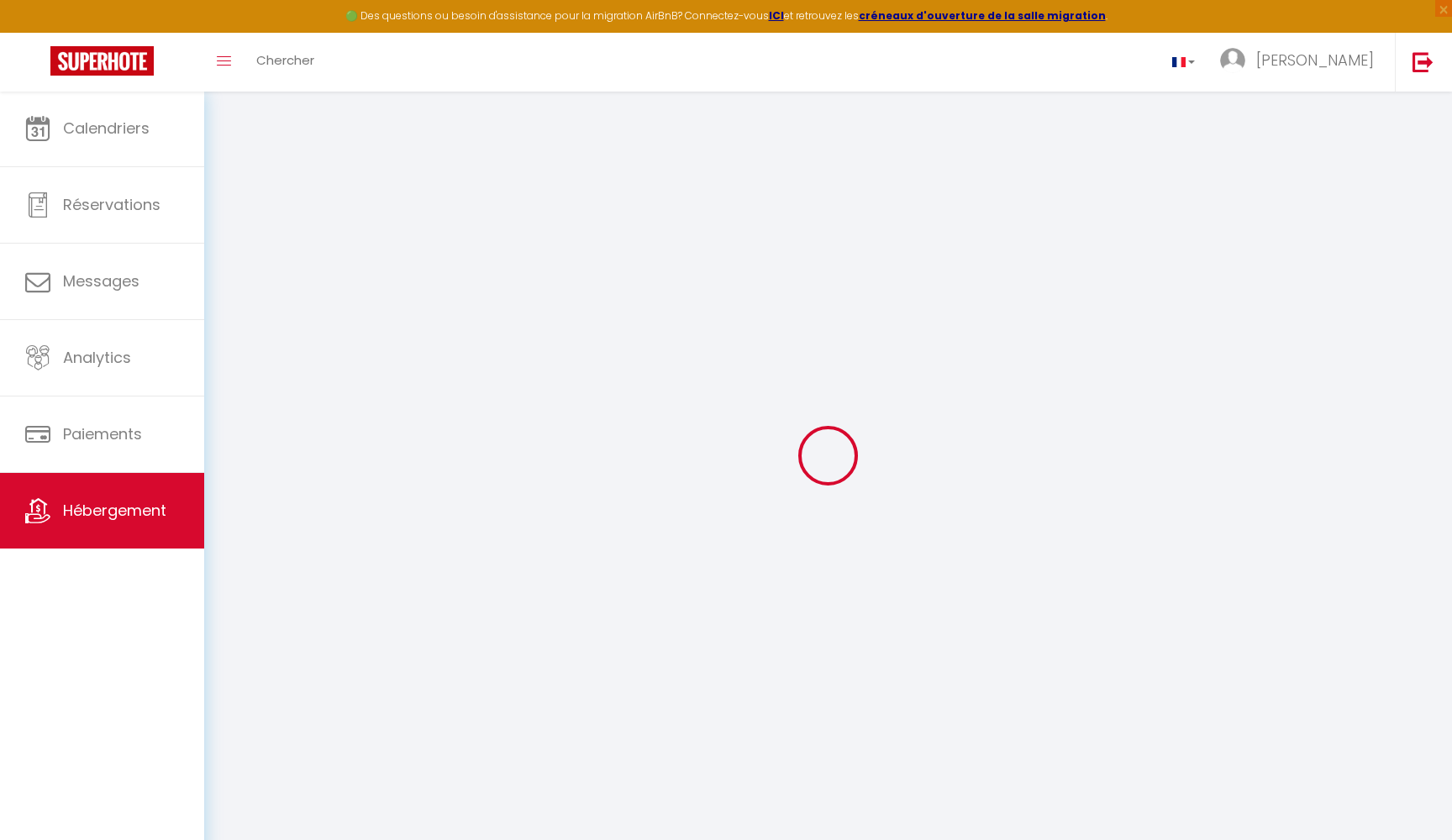
checkbox input "false"
select select
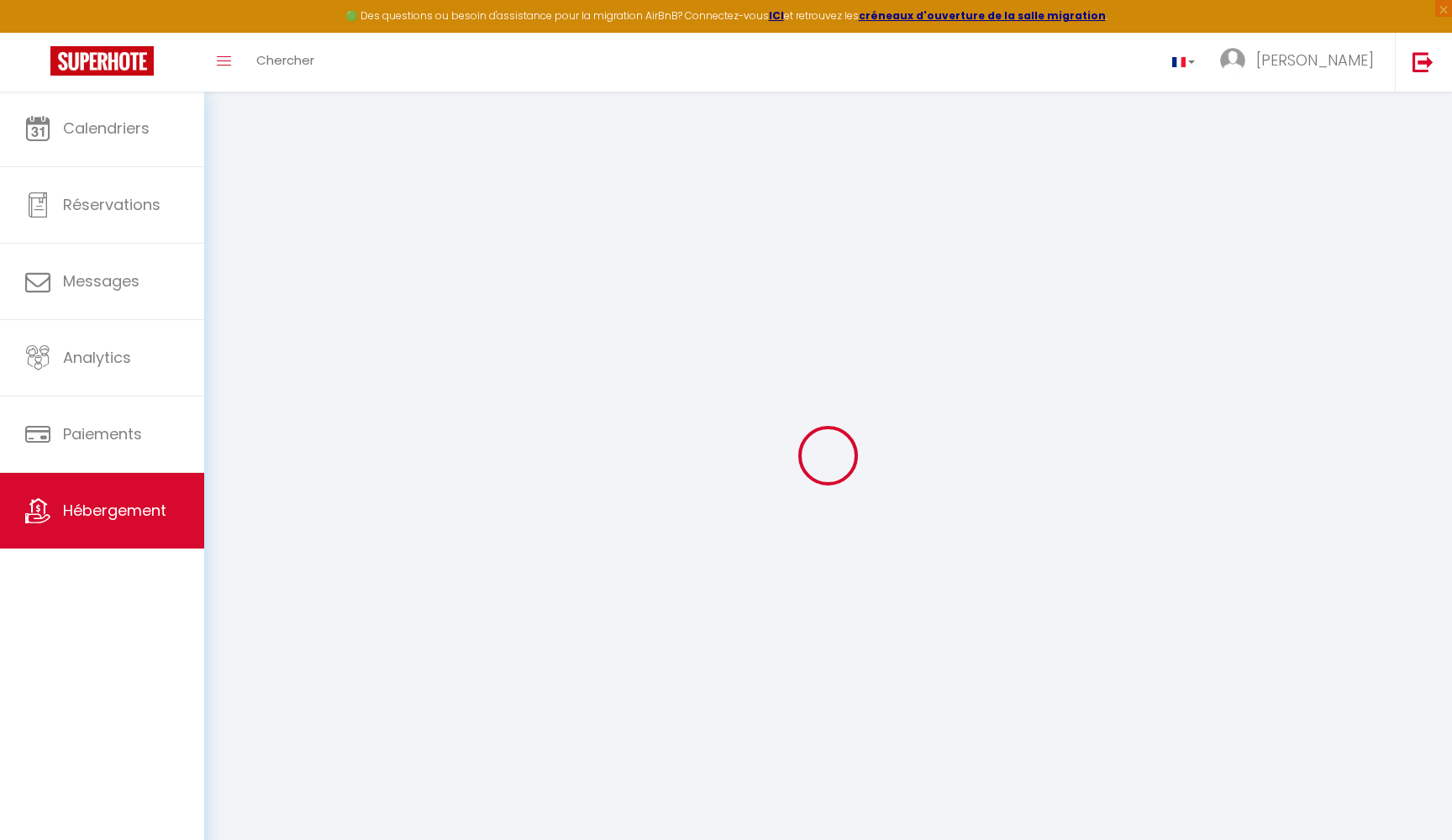
type input "Maison du Garde Barrière - Atypique et chaleureuse"
type input "[PERSON_NAME]"
select select "houses"
select select "6"
select select "3"
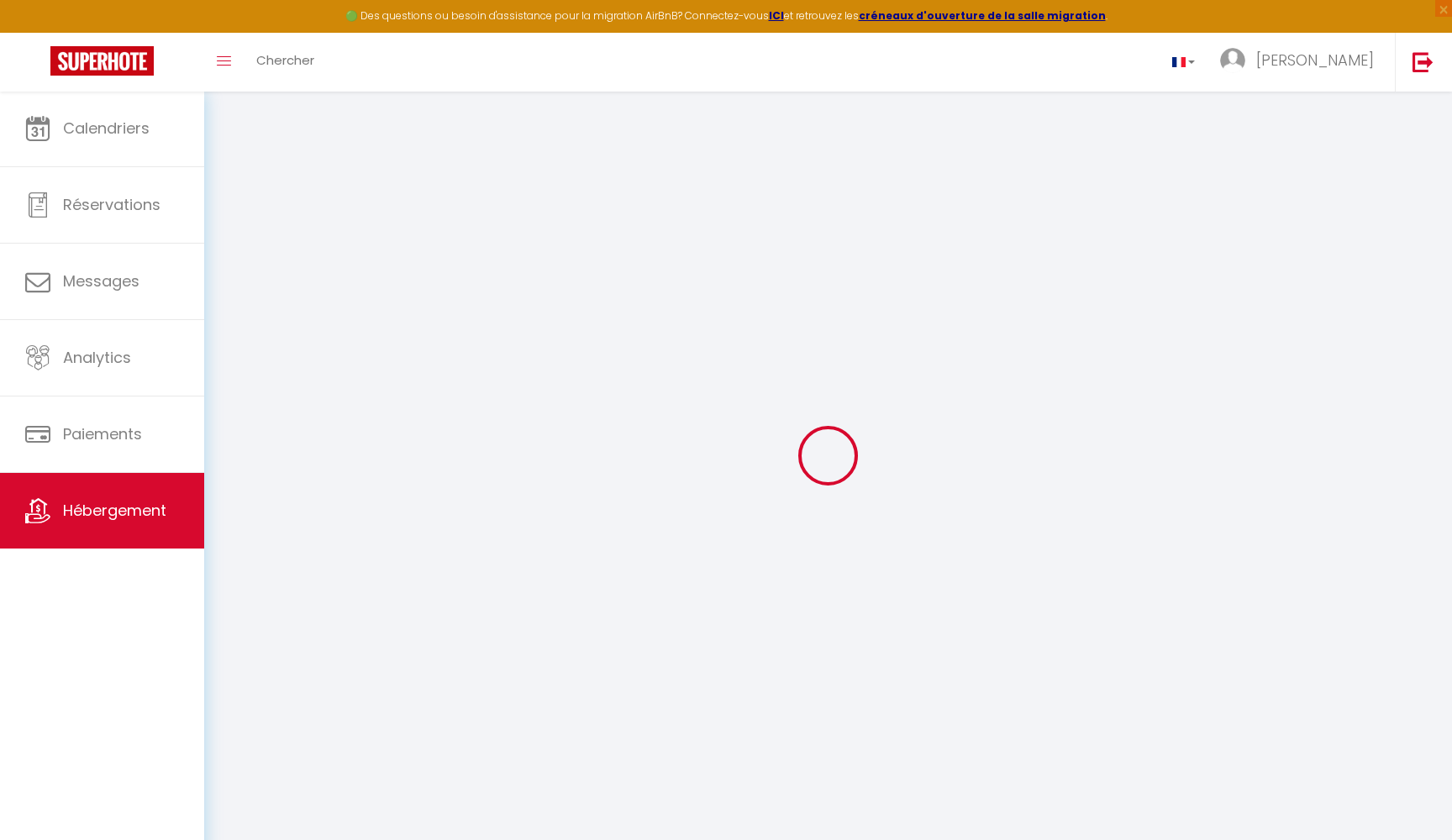
type input "120"
type input "70"
type input "0.48"
select select
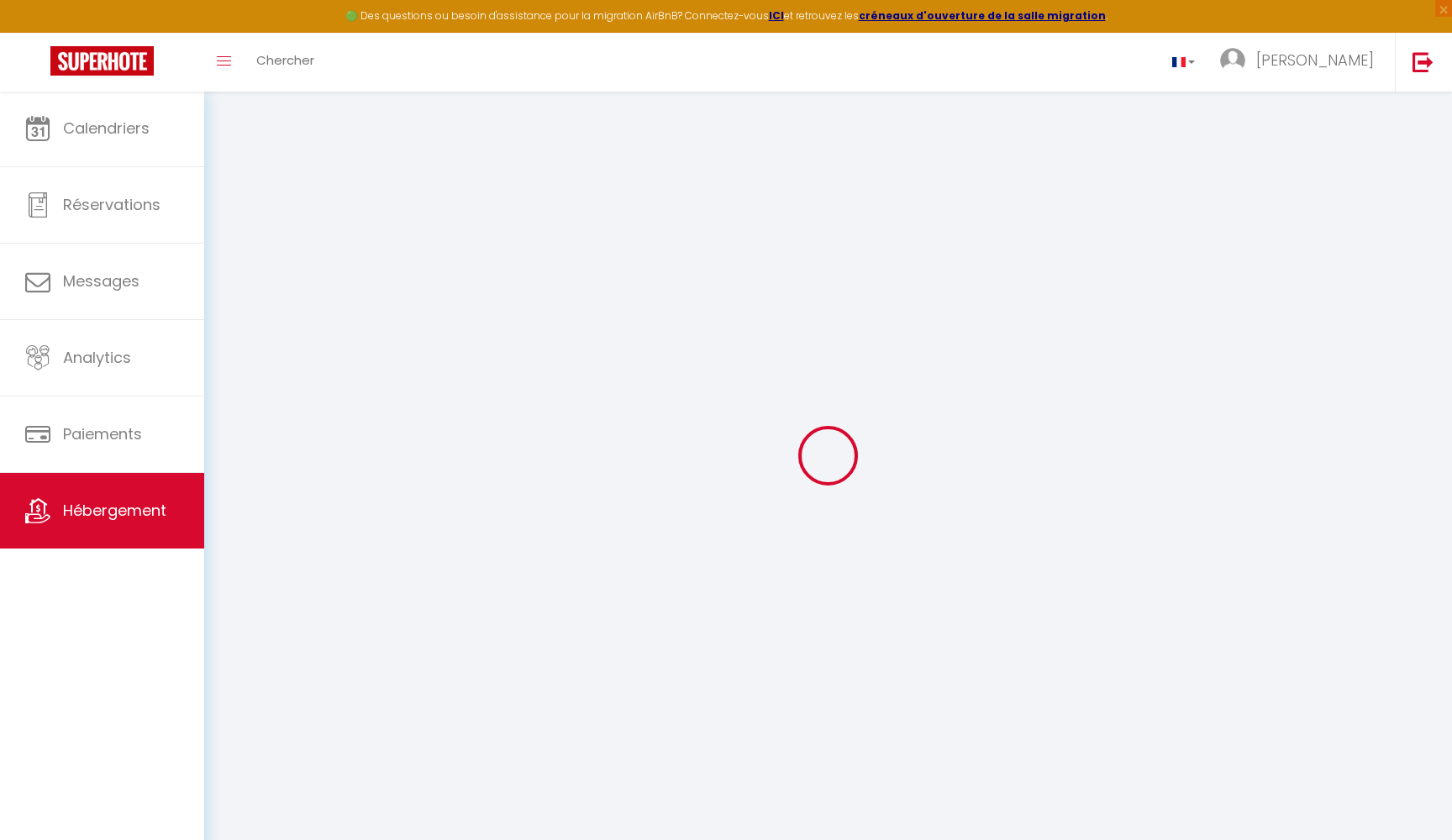
select select
type input "[STREET_ADDRESS]"
type input "74500"
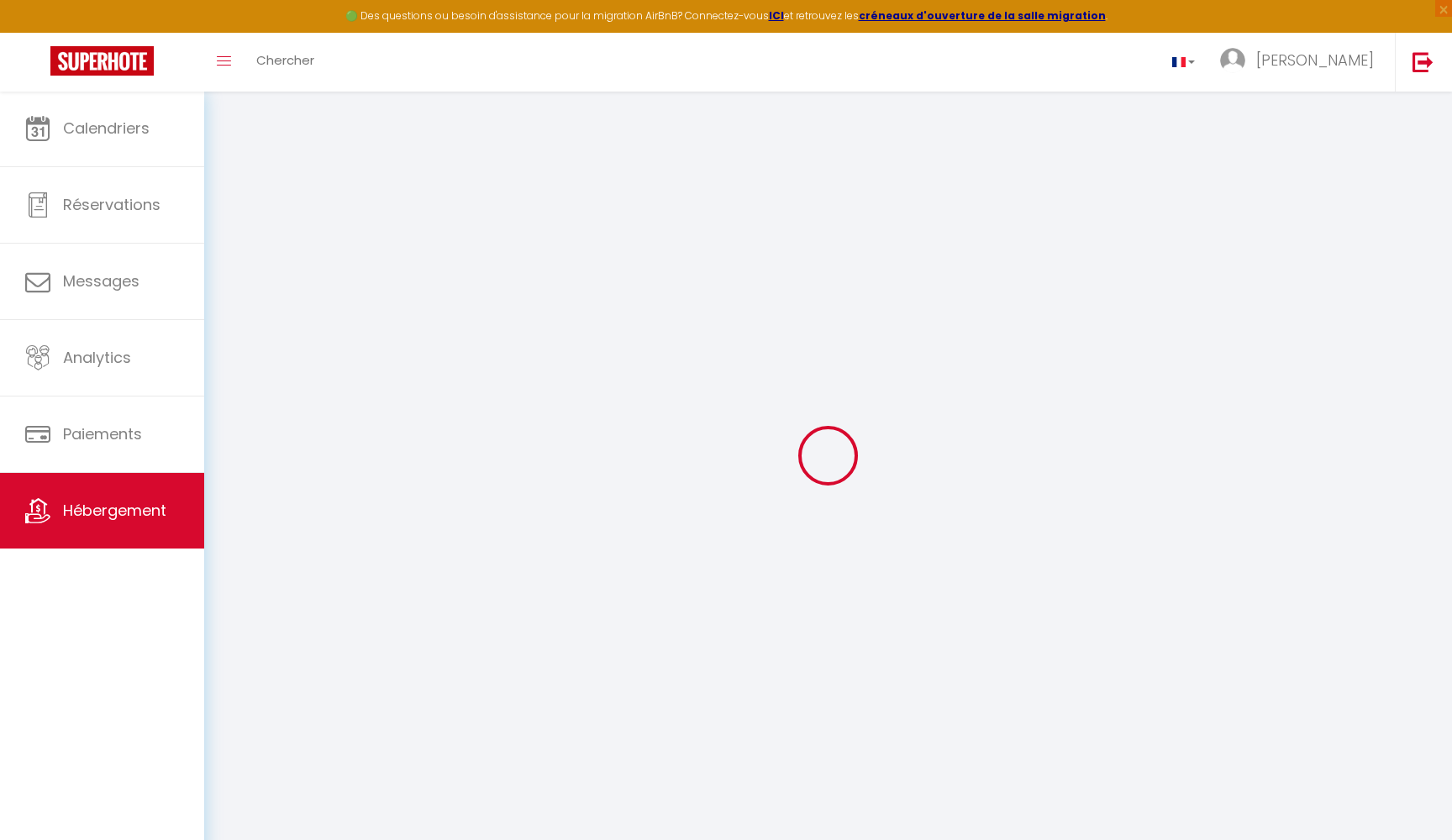
type input "[GEOGRAPHIC_DATA]"
type input "[EMAIL_ADDRESS][DOMAIN_NAME]"
select select
checkbox input "false"
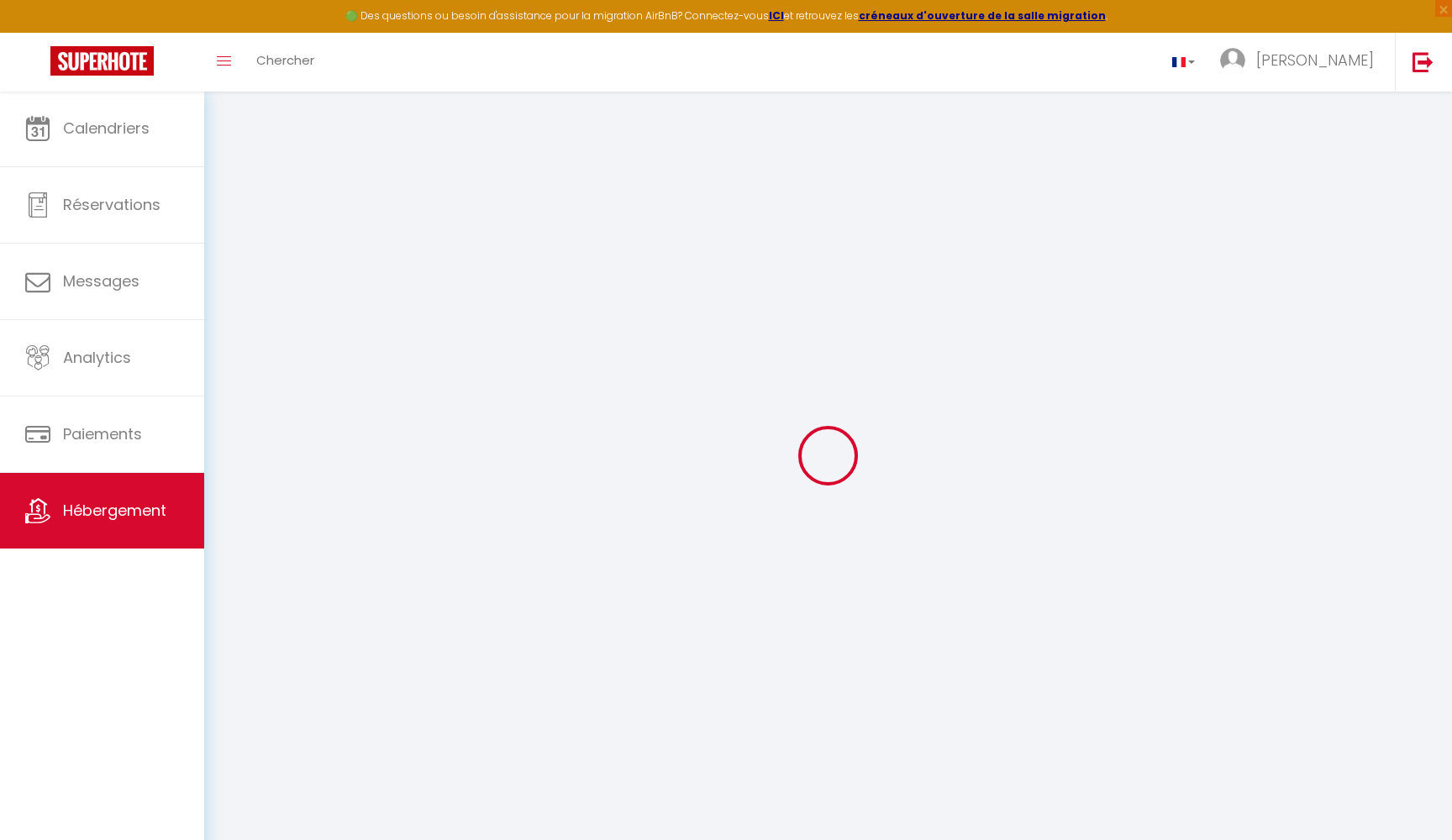
checkbox input "false"
select select
type input "0"
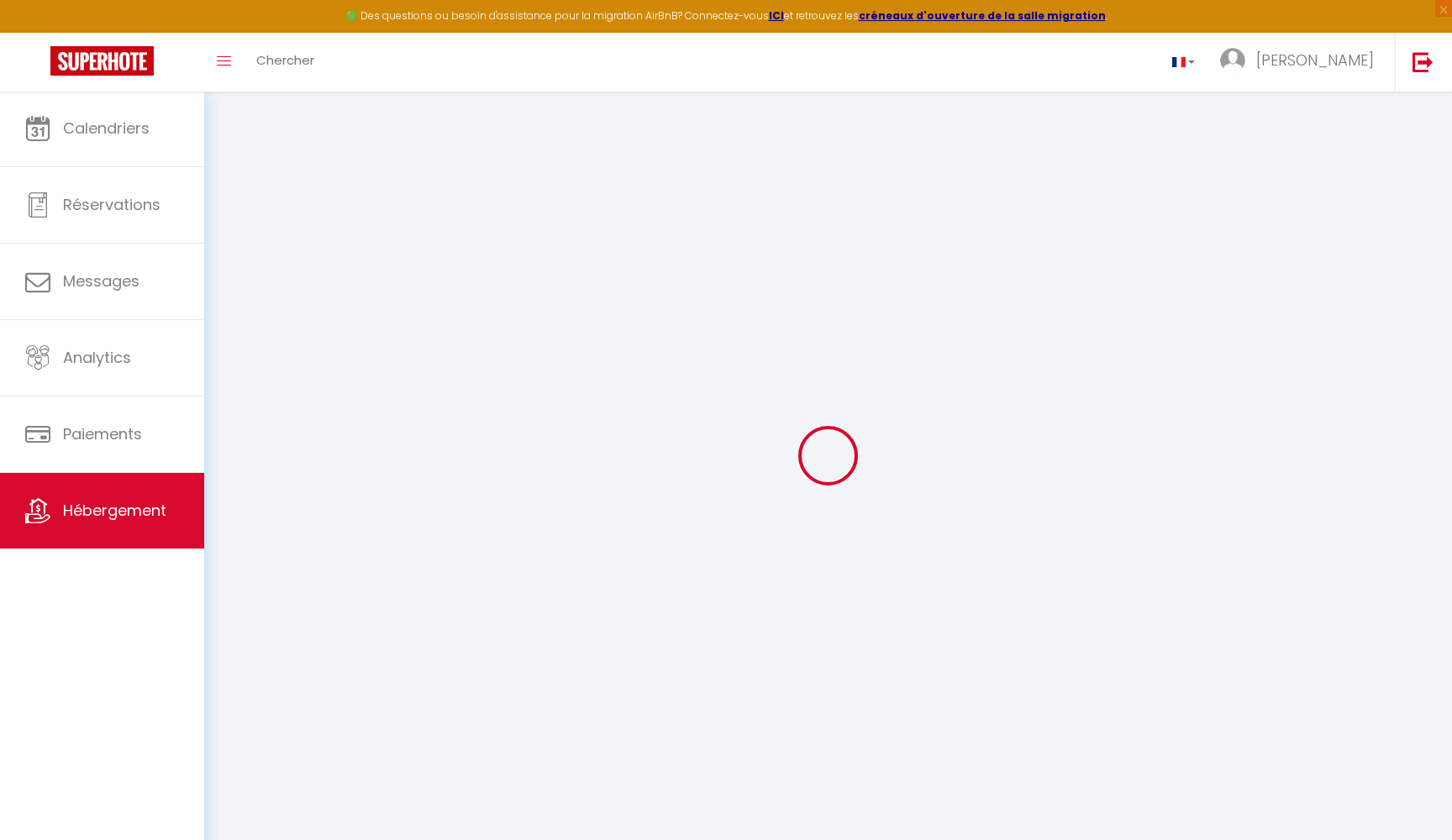
type input "0"
select select
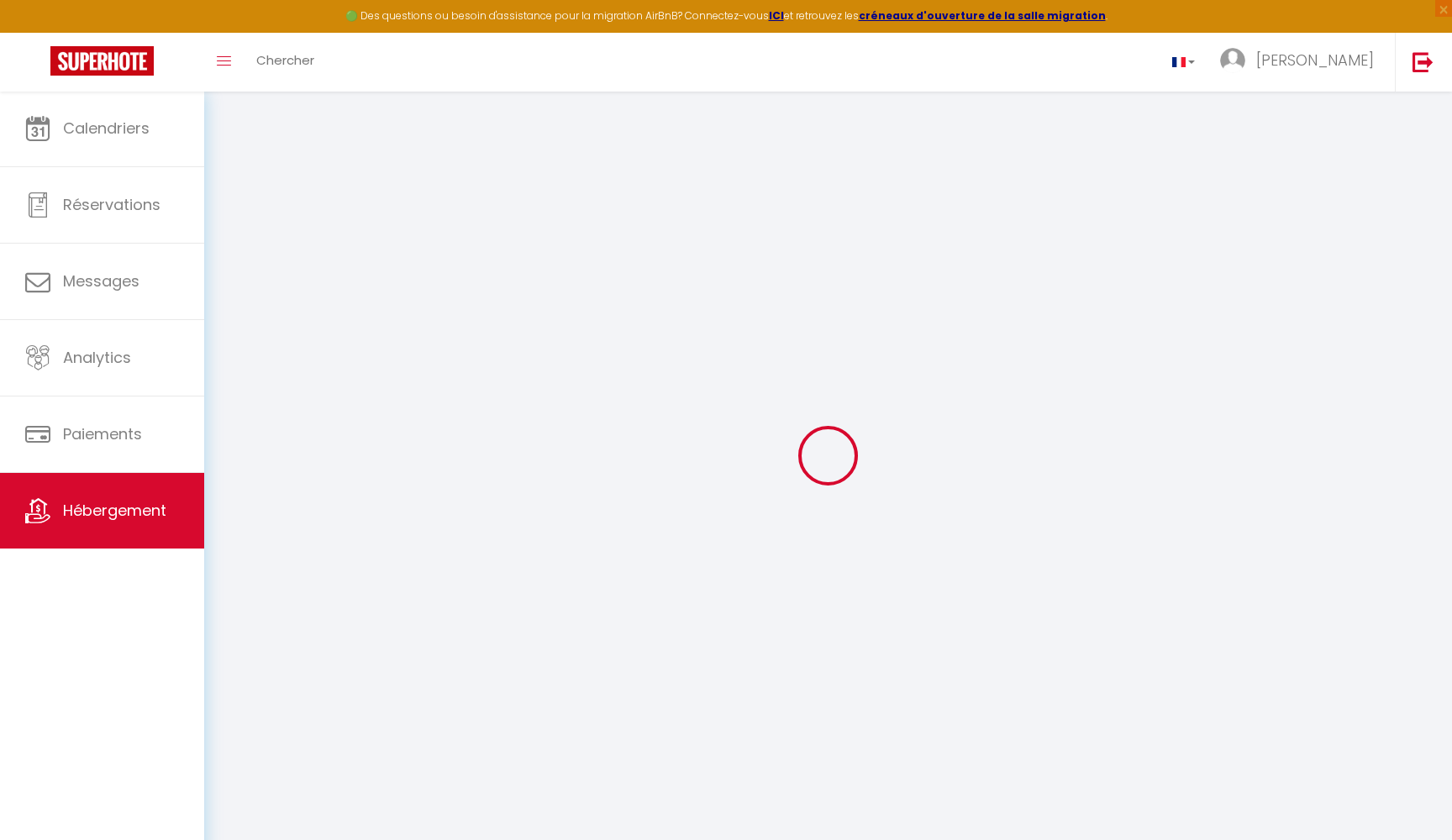
select select
checkbox input "false"
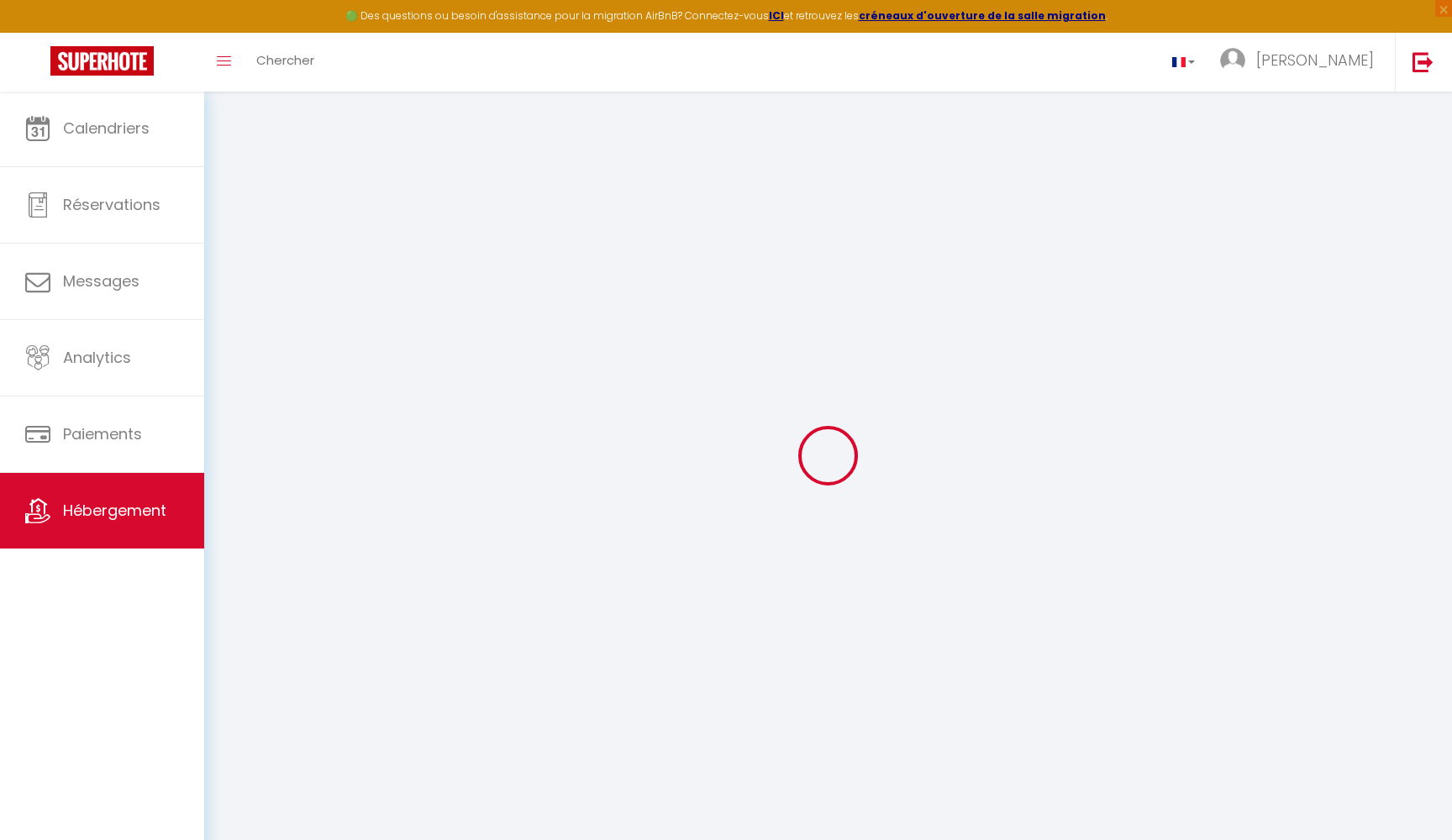
checkbox input "false"
select select
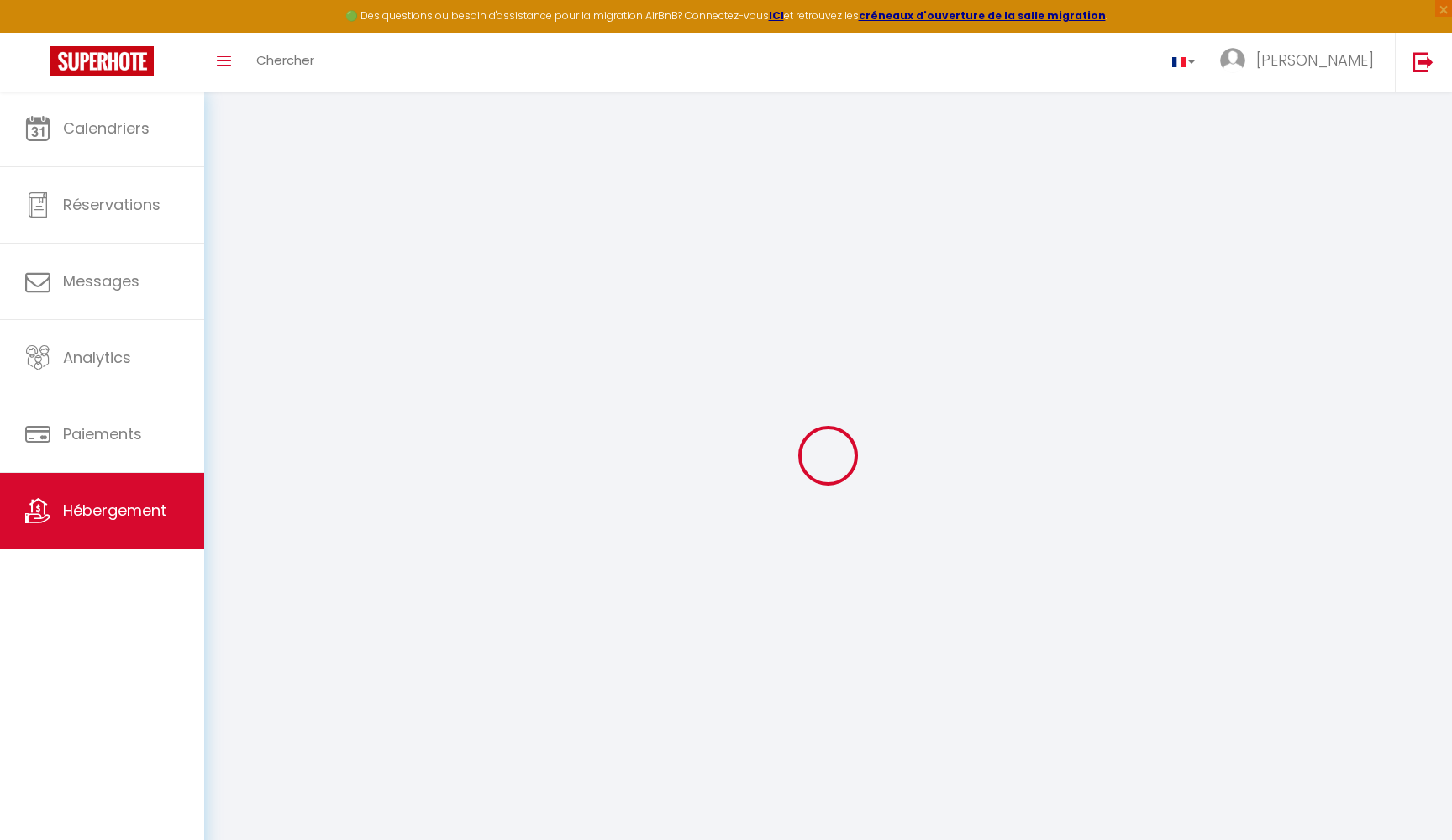
select select
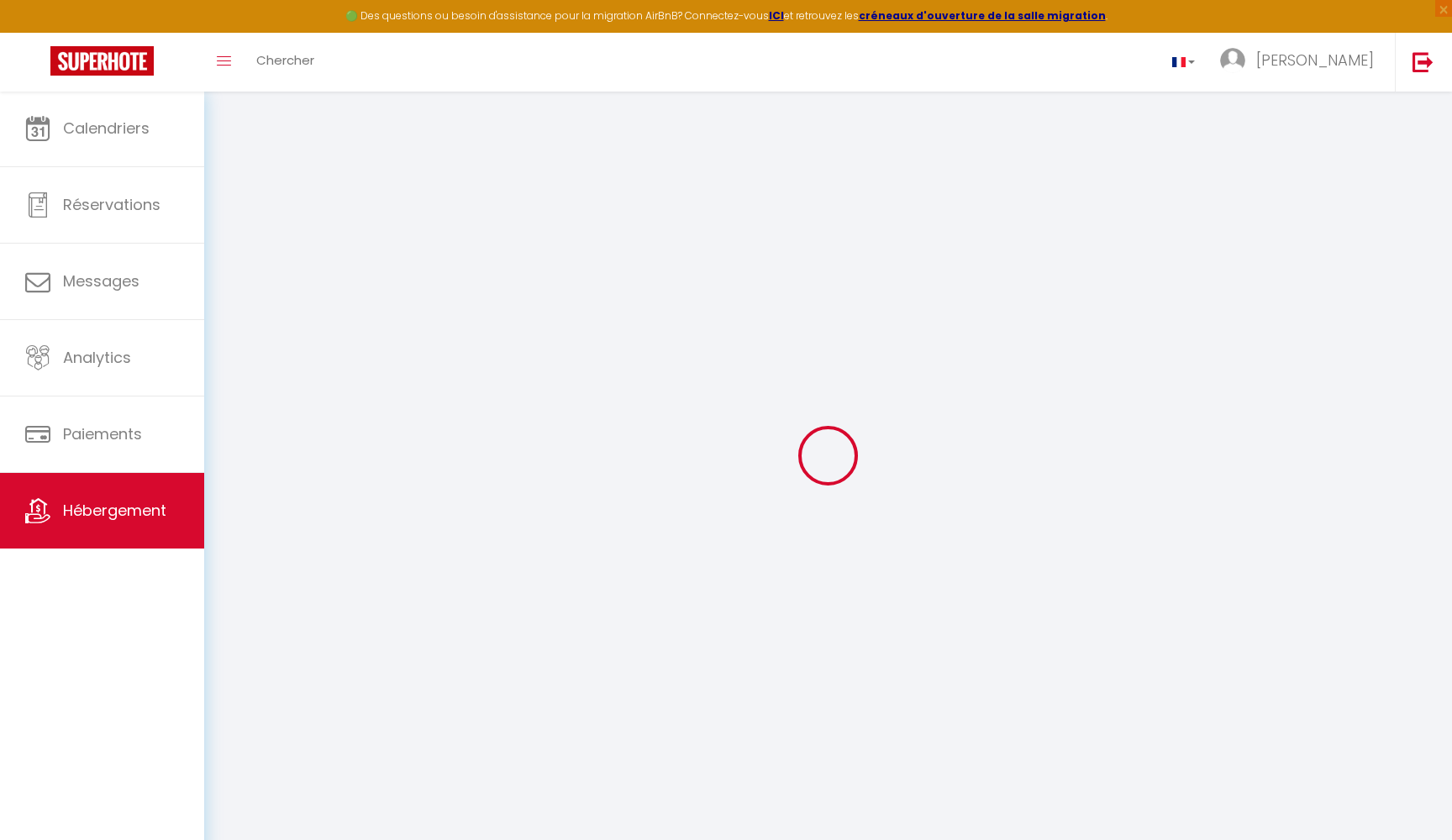
select select
checkbox input "false"
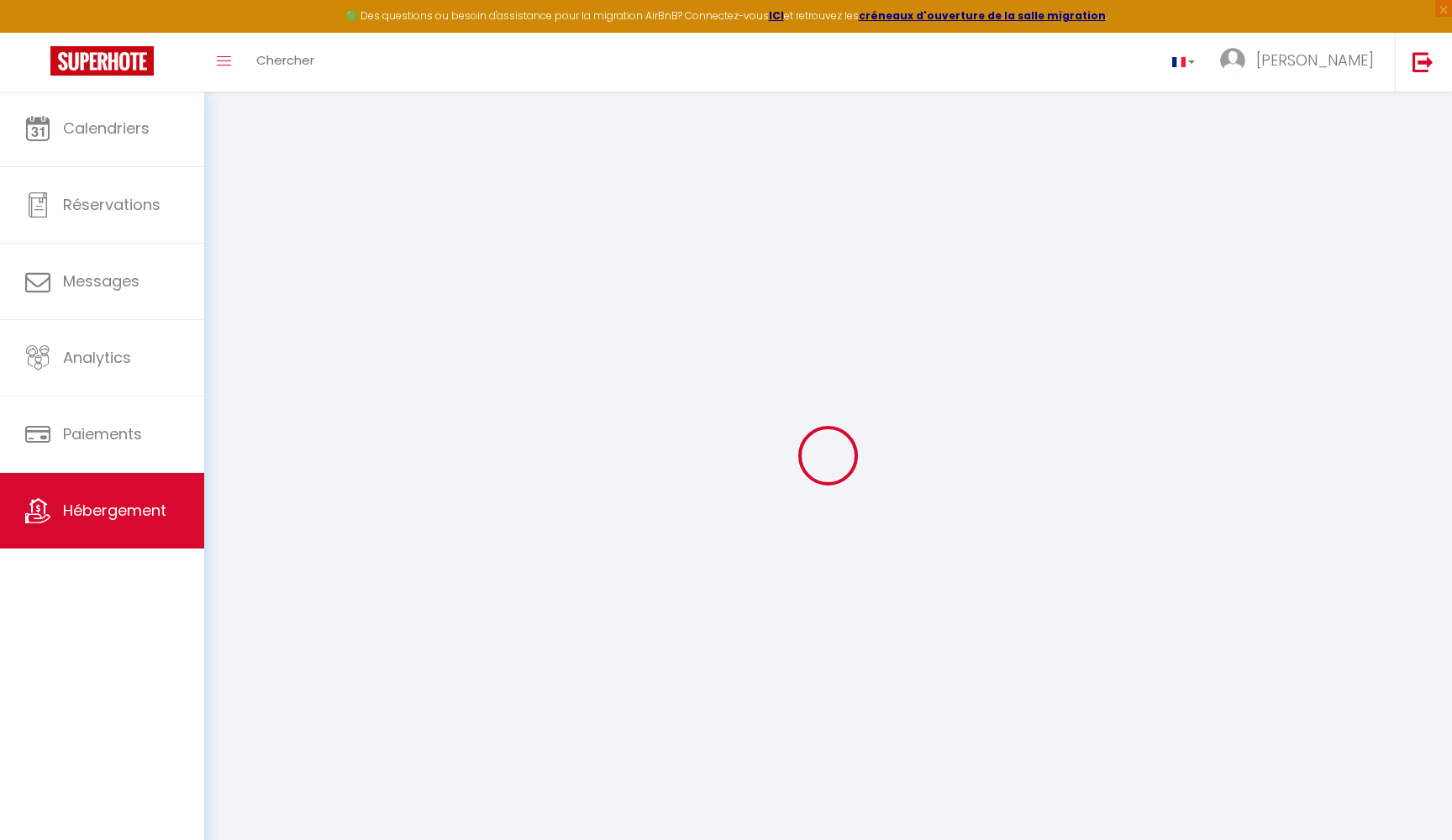
select select
checkbox input "false"
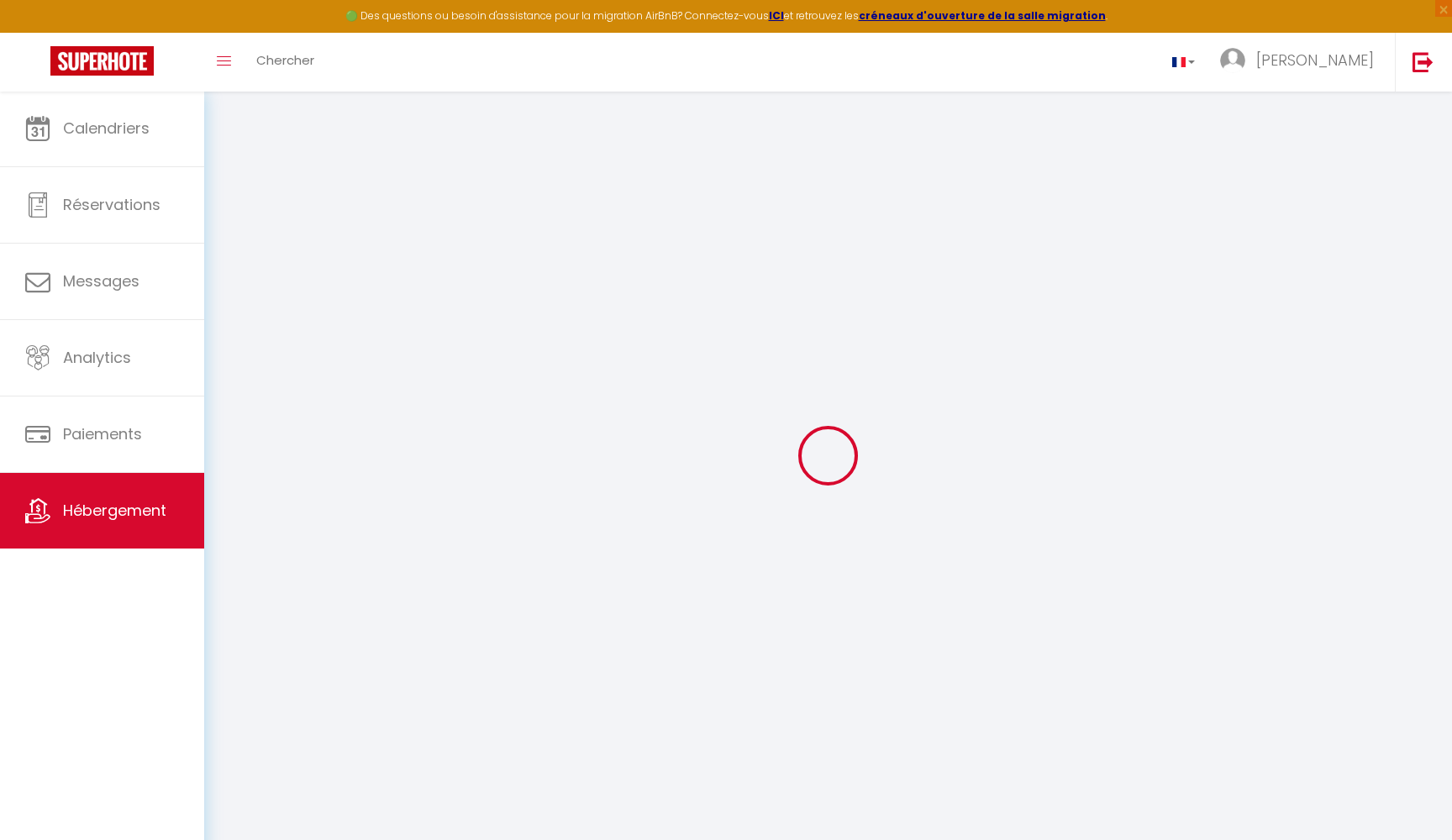
checkbox input "false"
select select
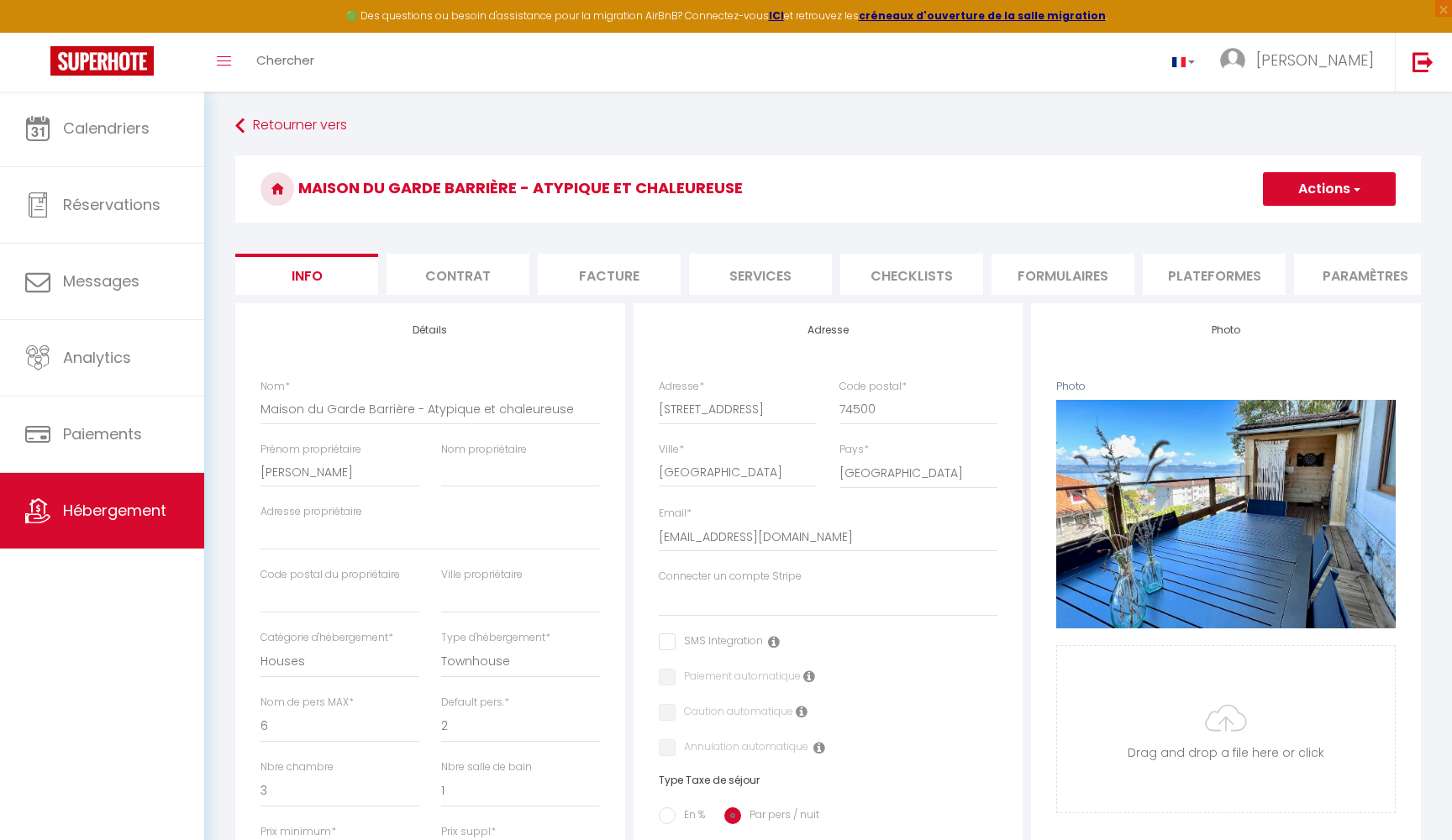
select select
checkbox input "false"
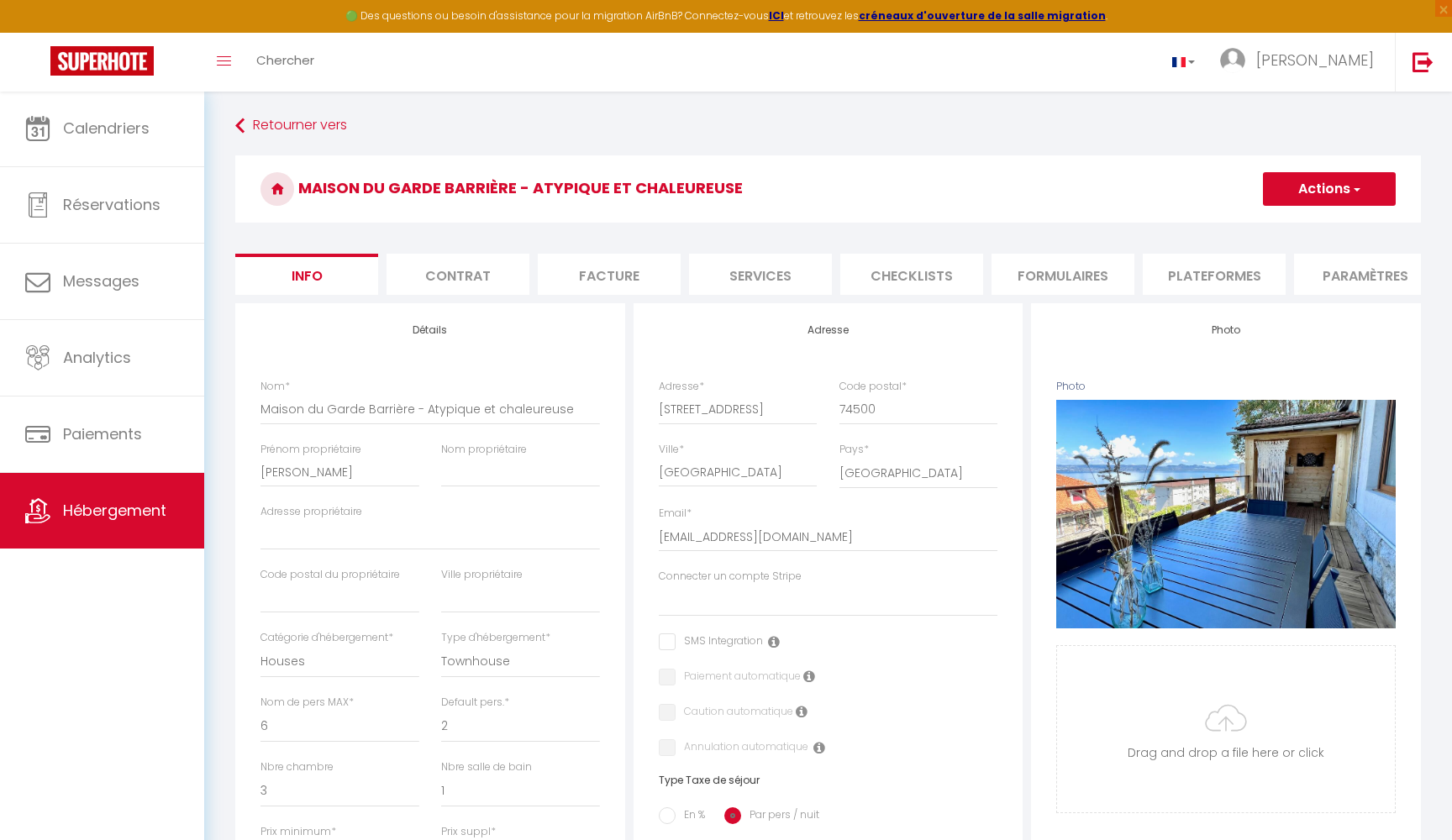
select select
click at [446, 297] on form "Maison du Garde Barrière - Atypique et chaleureuse Actions Enregistrer Importer…" at bounding box center [828, 796] width 1185 height 1281
click at [460, 283] on li "Contrat" at bounding box center [458, 274] width 143 height 41
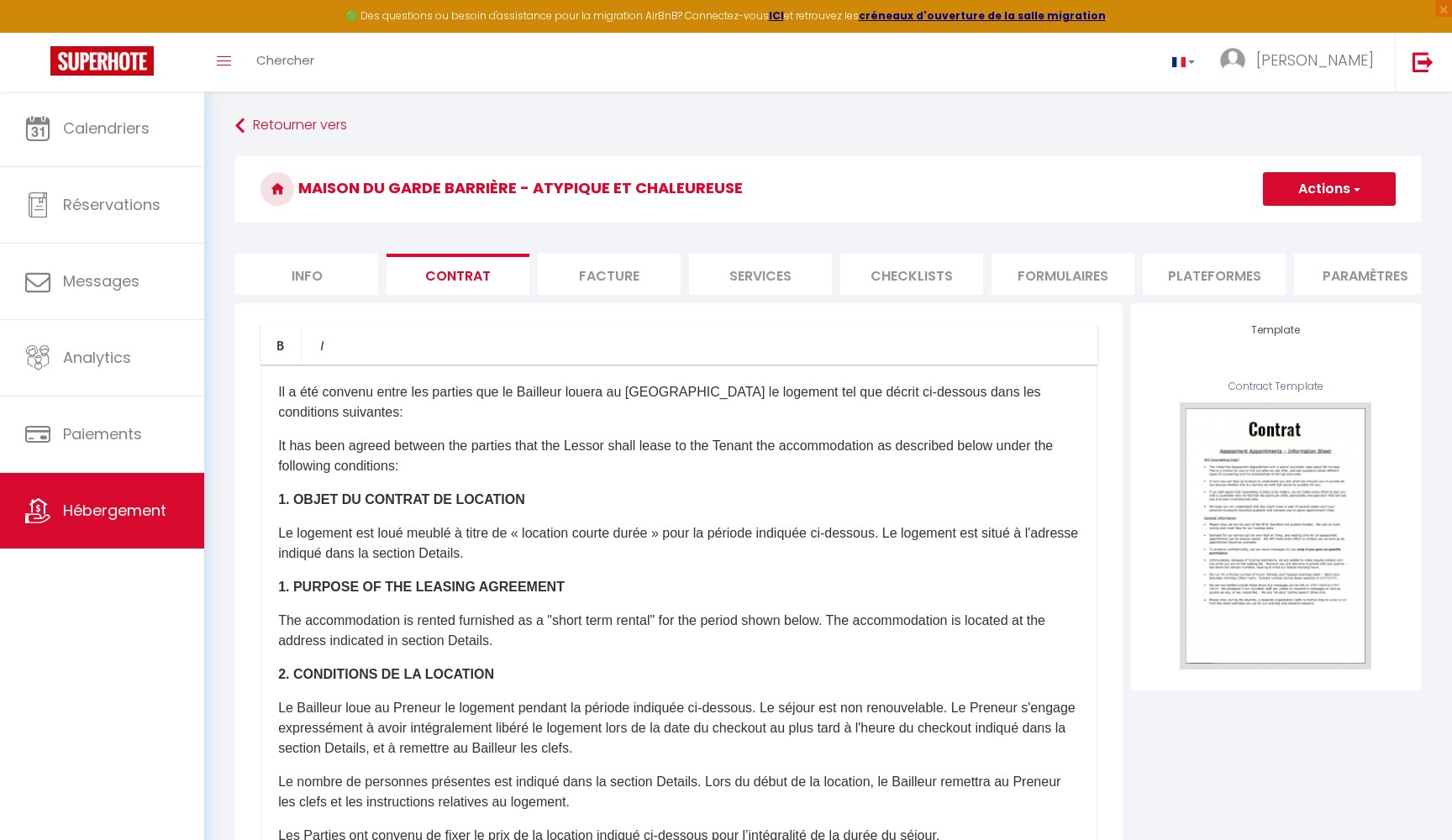
click at [590, 273] on li "Facture" at bounding box center [609, 274] width 143 height 41
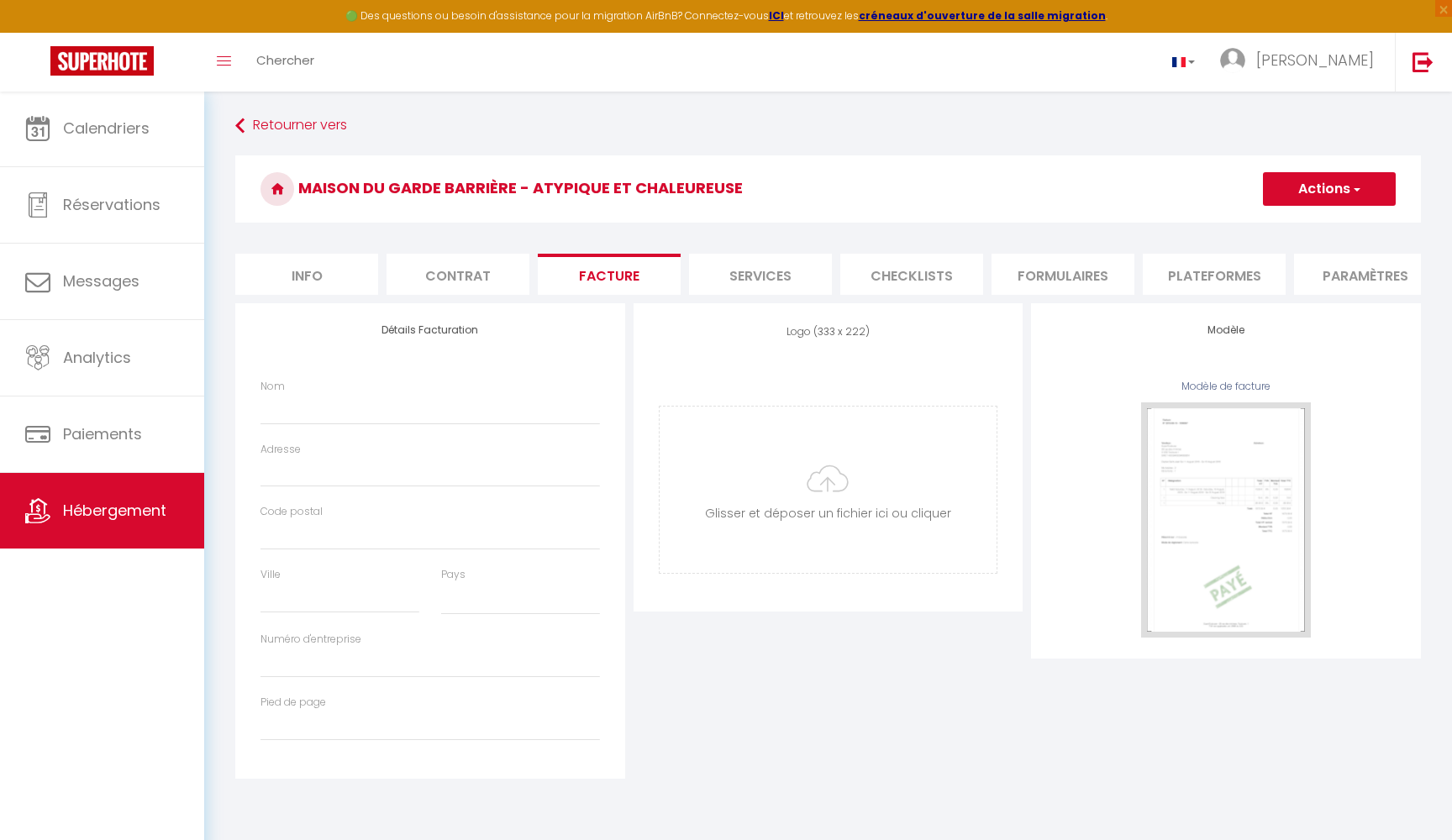
select select
click at [731, 290] on li "Services" at bounding box center [760, 274] width 143 height 41
select select
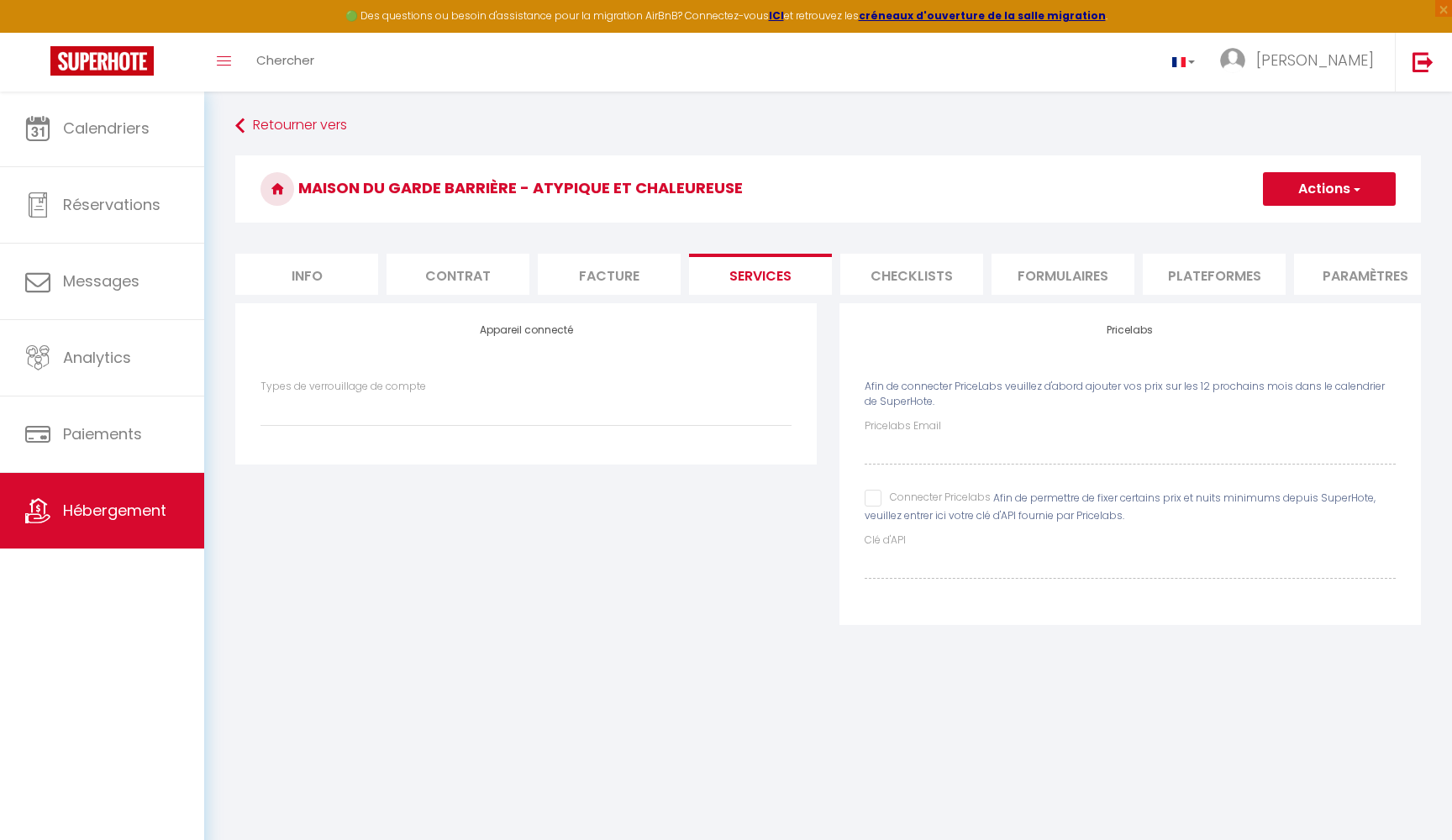
click at [871, 285] on li "Checklists" at bounding box center [912, 274] width 143 height 41
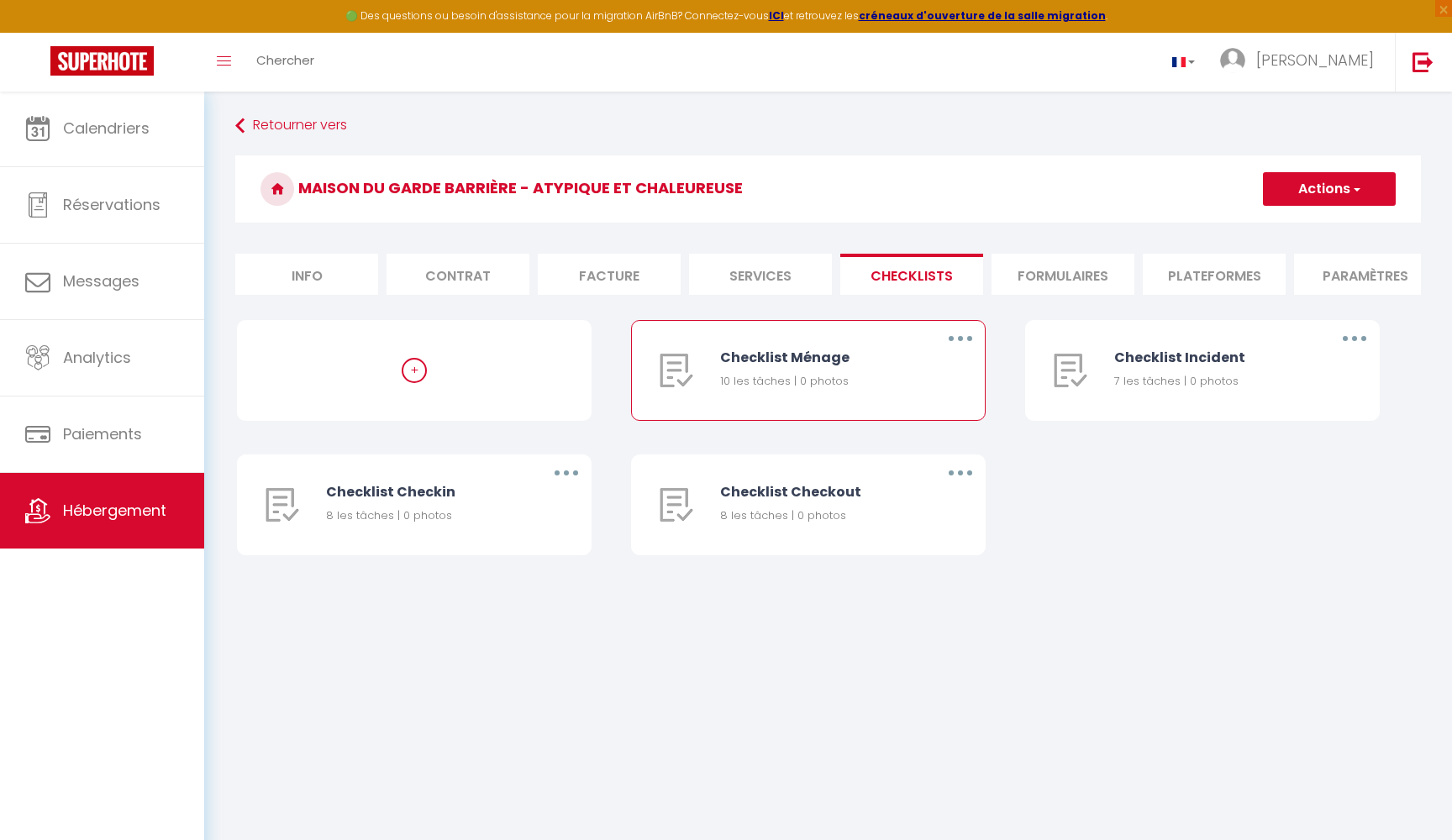
click at [763, 355] on div "Checklist Ménage" at bounding box center [817, 357] width 195 height 21
click at [1043, 270] on li "Formulaires" at bounding box center [1063, 274] width 143 height 41
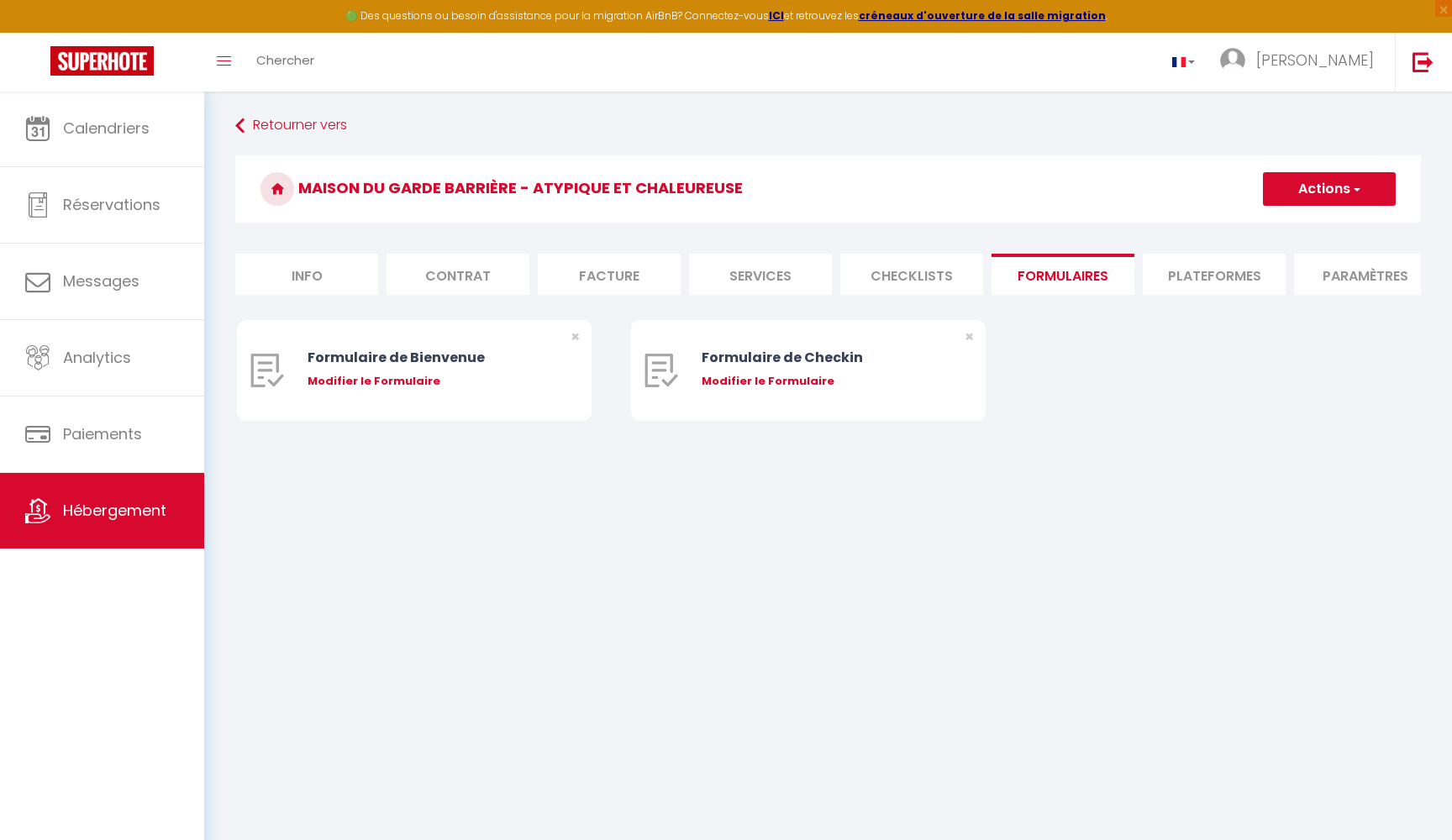
click at [1184, 274] on li "Plateformes" at bounding box center [1215, 274] width 143 height 41
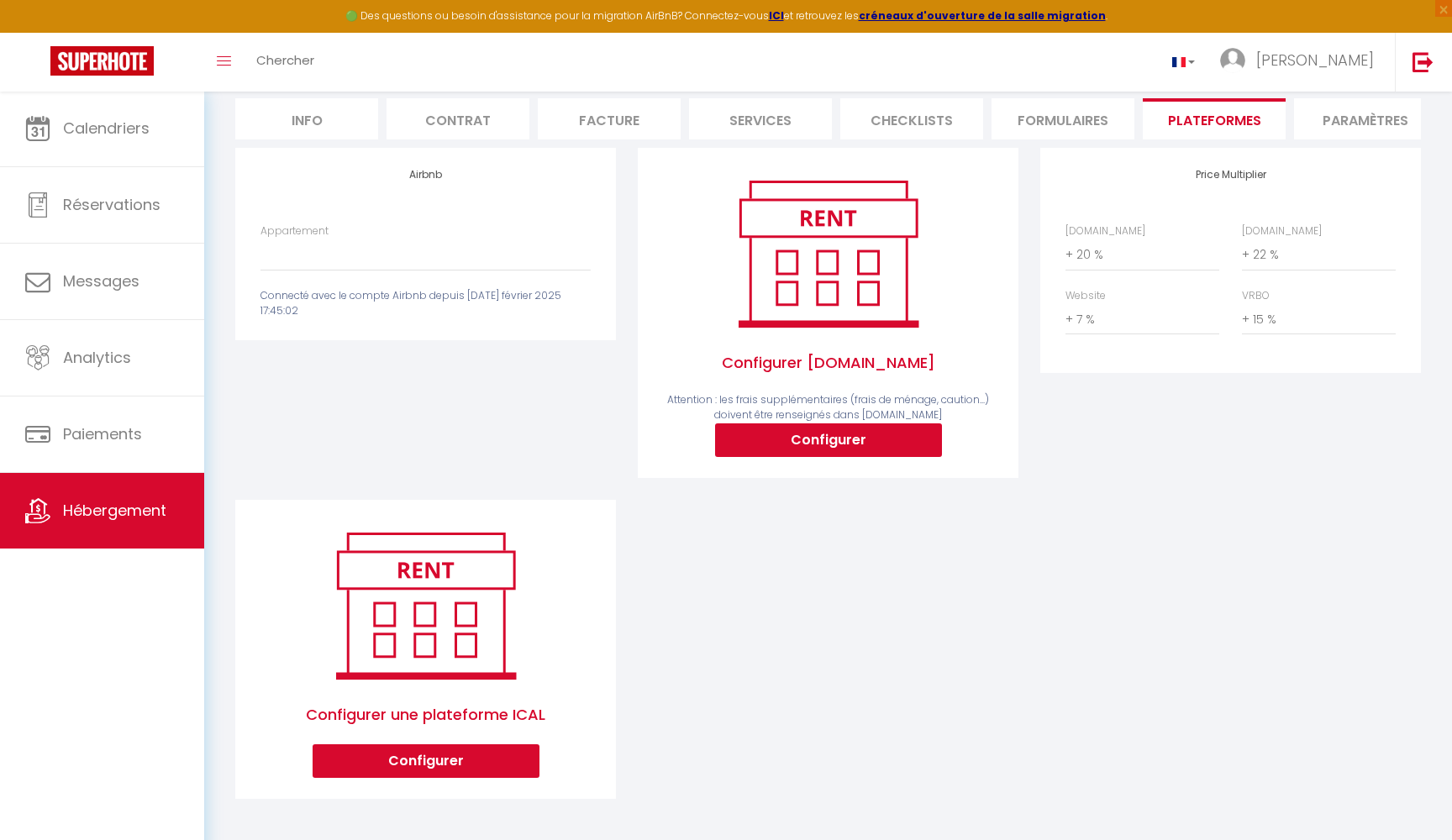
scroll to position [155, 0]
click at [817, 436] on button "Configurer" at bounding box center [828, 440] width 227 height 34
select select
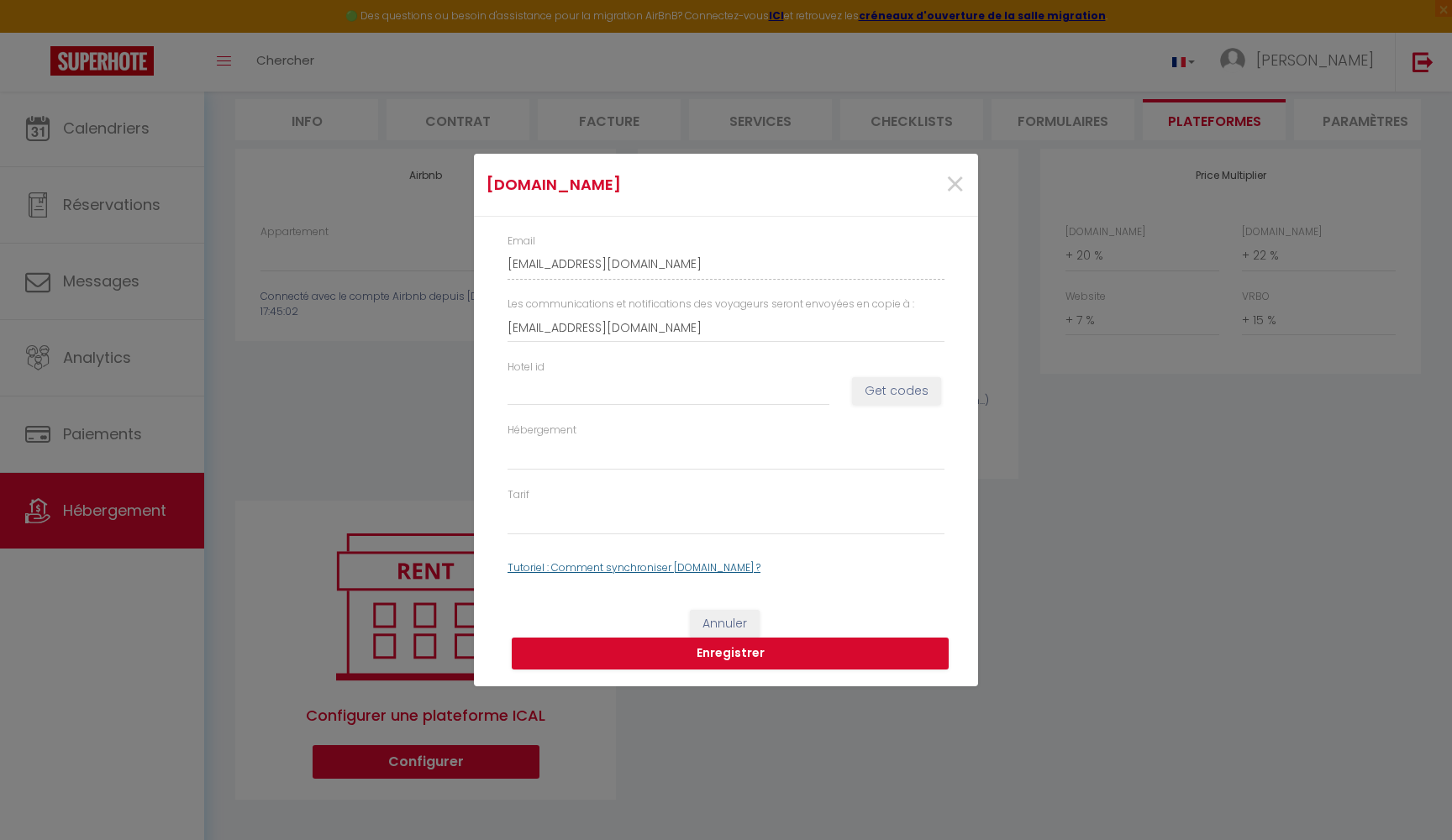
click at [578, 562] on link "Tutoriel : Comment synchroniser [DOMAIN_NAME] ?" at bounding box center [634, 567] width 253 height 15
click at [953, 189] on span "×" at bounding box center [955, 185] width 21 height 51
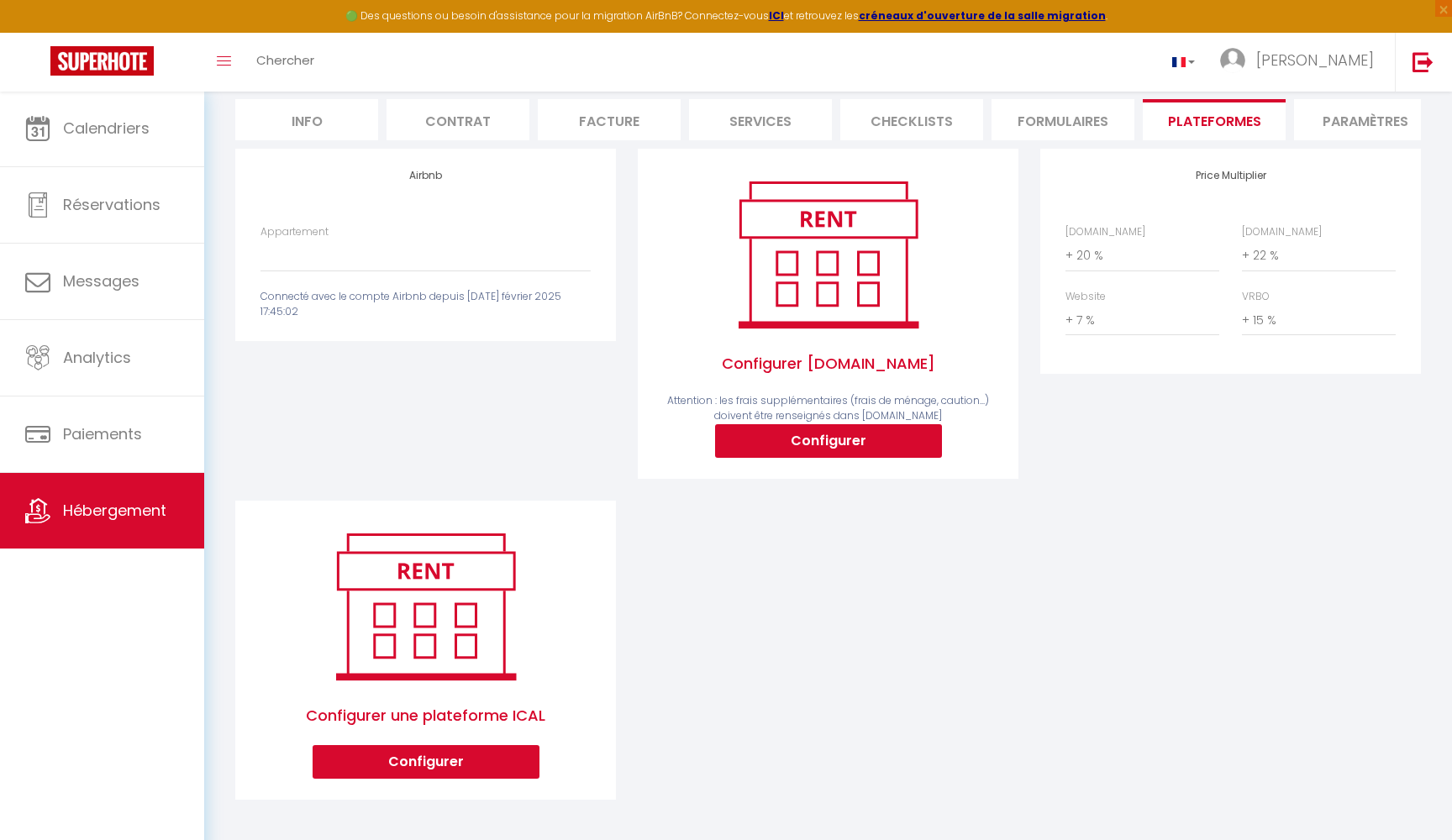
click at [329, 232] on div "Appartement Le [GEOGRAPHIC_DATA] - [EMAIL_ADDRESS][DOMAIN_NAME] [GEOGRAPHIC_DAT…" at bounding box center [426, 248] width 330 height 48
click at [324, 299] on div "Connecté avec le compte Airbnb depuis [DATE] février 2025 17:45:02" at bounding box center [426, 304] width 330 height 32
click at [291, 230] on label "Appartement" at bounding box center [294, 232] width 68 height 16
click at [291, 239] on select "Le Vieux Fenil - [EMAIL_ADDRESS][DOMAIN_NAME] [GEOGRAPHIC_DATA] - [EMAIL_ADDRES…" at bounding box center [426, 254] width 330 height 32
click at [291, 230] on label "Appartement" at bounding box center [294, 232] width 68 height 16
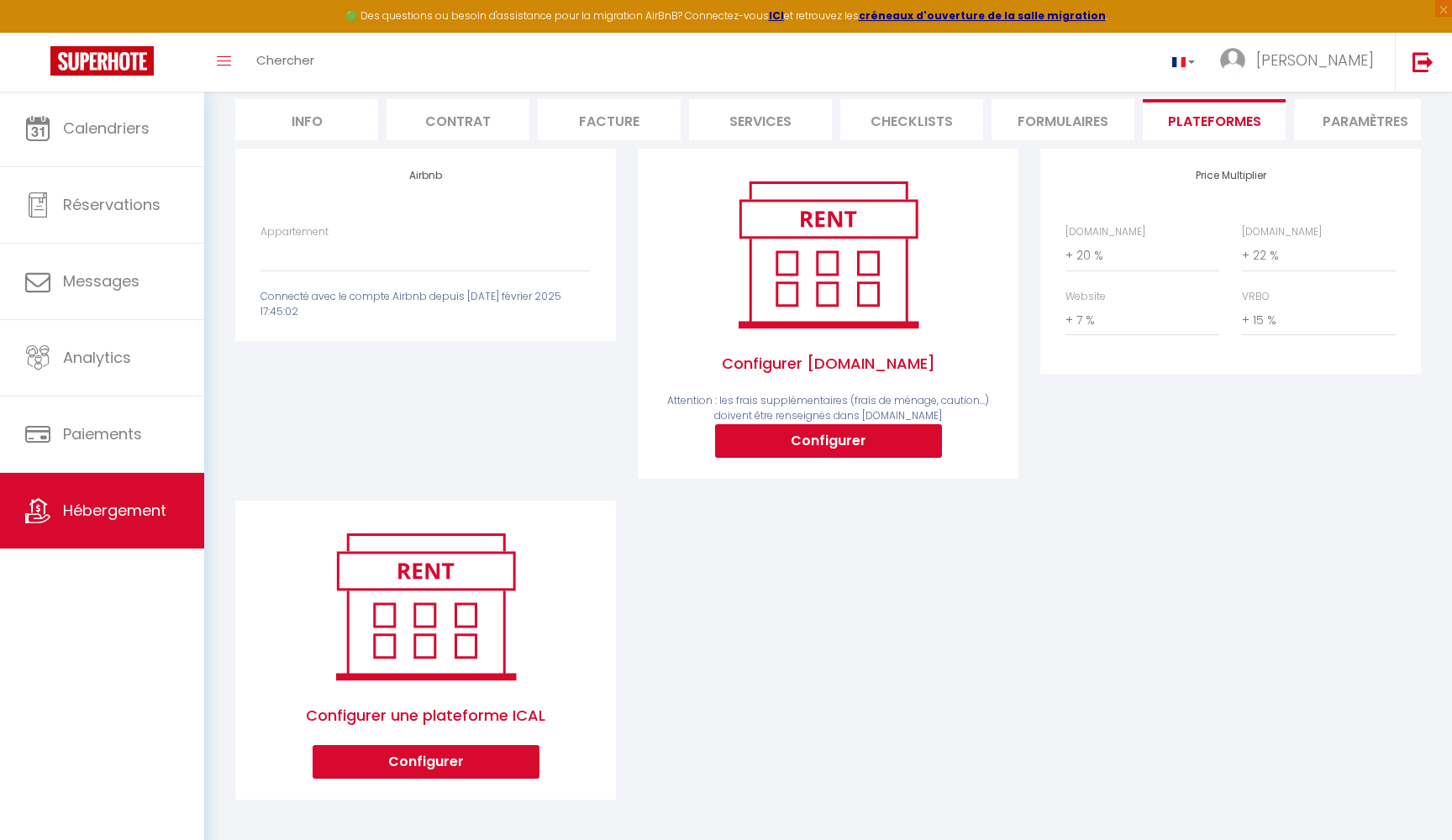
click at [291, 239] on select "Le Vieux Fenil - [EMAIL_ADDRESS][DOMAIN_NAME] [GEOGRAPHIC_DATA] - [EMAIL_ADDRES…" at bounding box center [426, 254] width 330 height 32
